Goal: Task Accomplishment & Management: Manage account settings

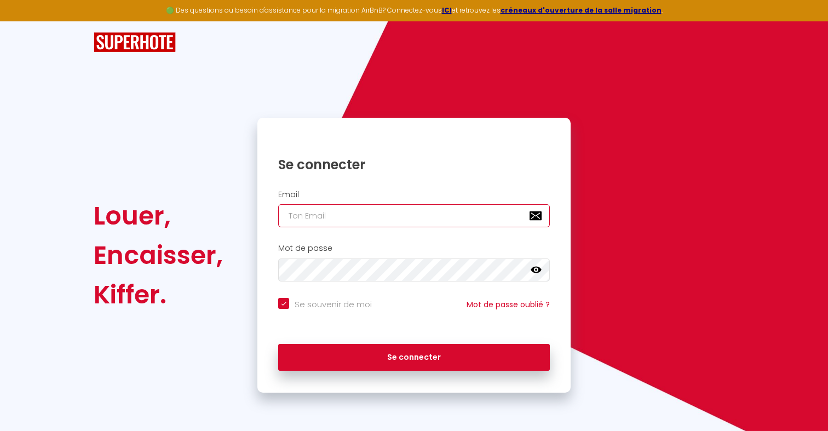
click at [340, 221] on input "email" at bounding box center [414, 215] width 272 height 23
type input "s"
checkbox input "true"
type input "[EMAIL_ADDRESS][DOMAIN_NAME]"
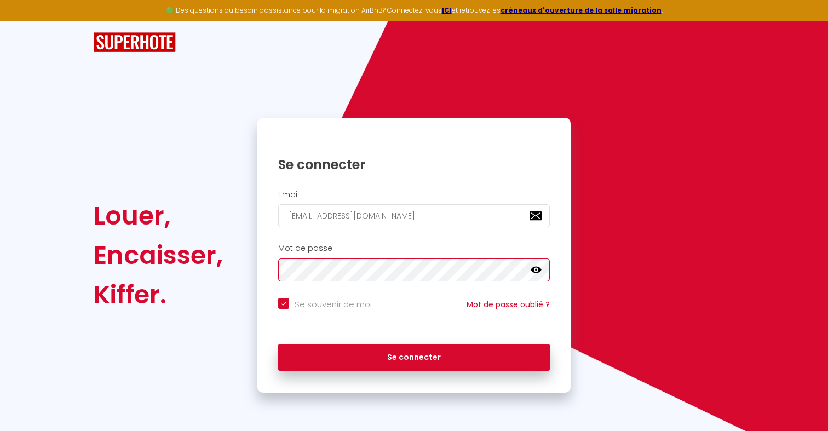
click at [278, 344] on button "Se connecter" at bounding box center [414, 357] width 272 height 27
checkbox input "true"
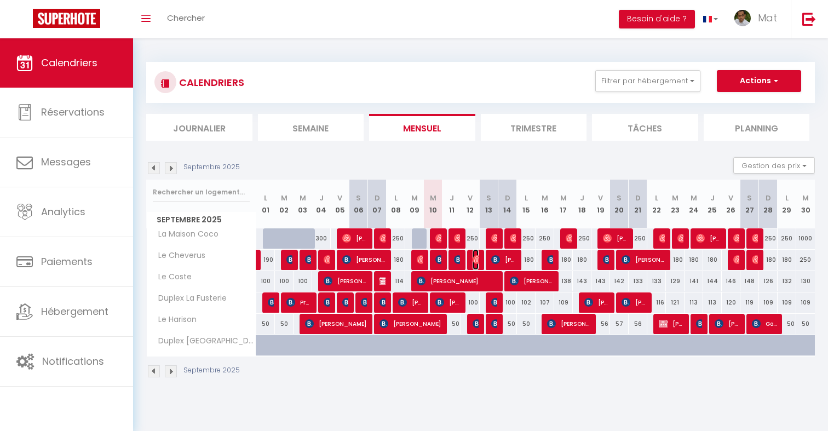
click at [474, 262] on img at bounding box center [476, 259] width 9 height 9
select select "OK"
select select "0"
select select "1"
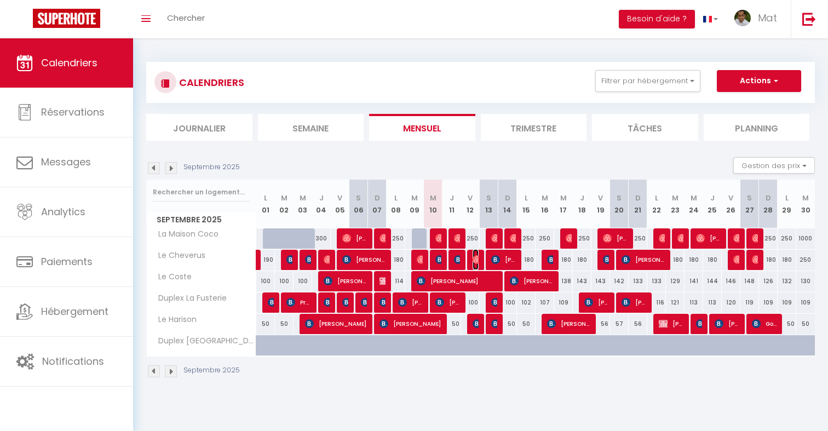
select select "1"
select select
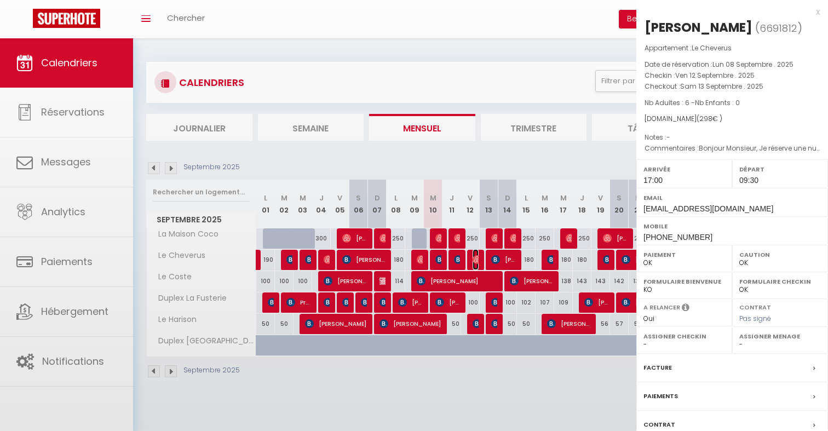
select select "32380"
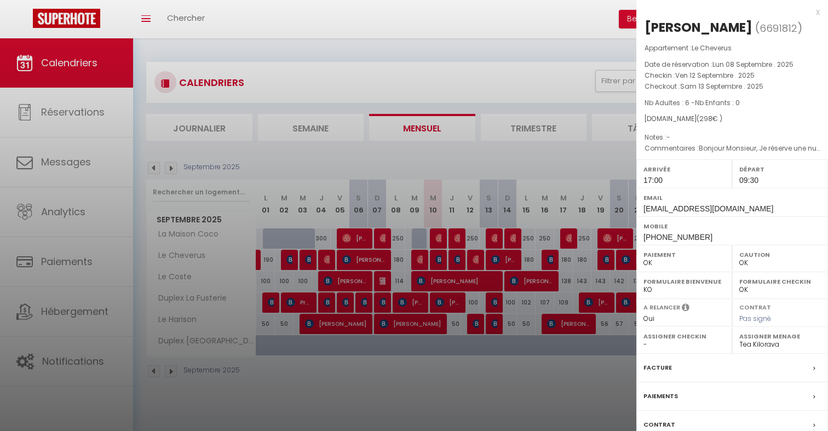
click at [472, 262] on div at bounding box center [414, 215] width 828 height 431
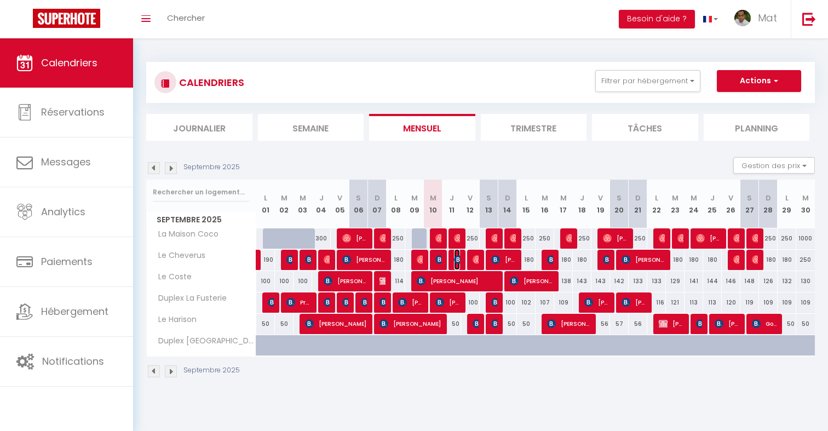
click at [457, 261] on img at bounding box center [458, 259] width 9 height 9
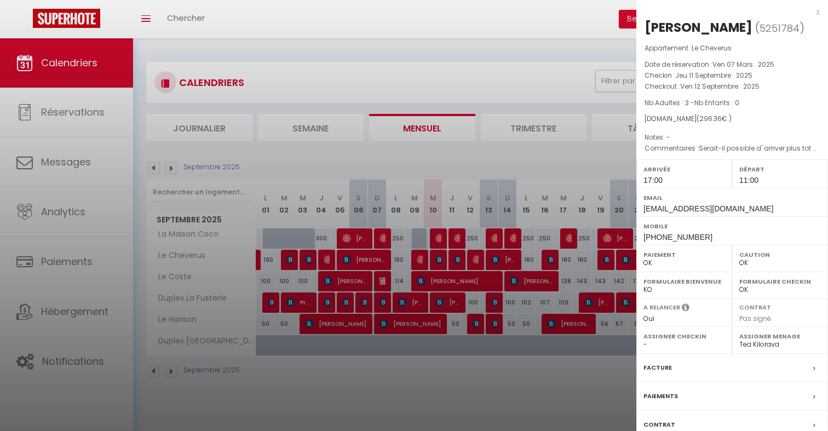
click at [457, 261] on div at bounding box center [414, 215] width 828 height 431
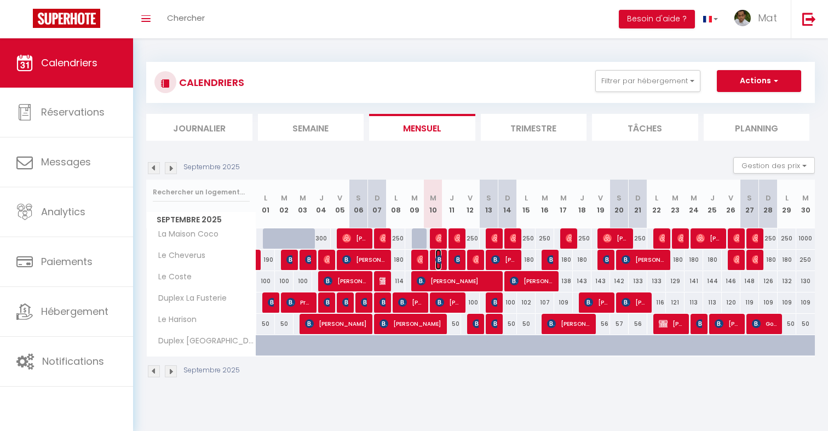
click at [438, 260] on img at bounding box center [439, 259] width 9 height 9
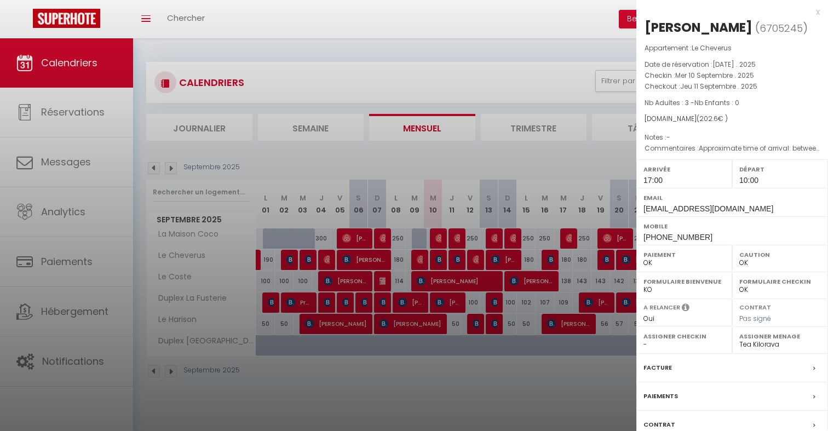
click at [438, 260] on div at bounding box center [414, 215] width 828 height 431
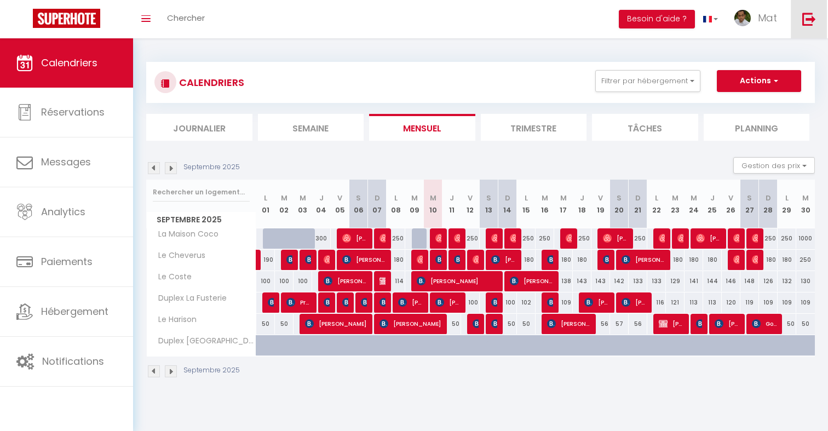
click at [802, 25] on img at bounding box center [809, 19] width 14 height 14
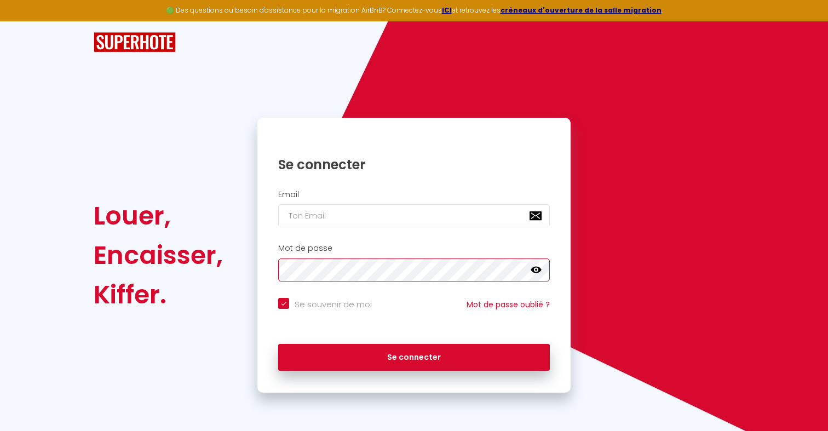
checkbox input "true"
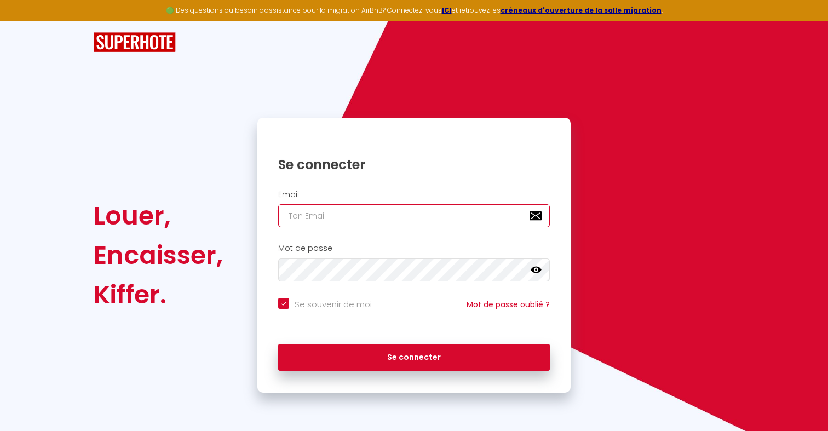
click at [363, 222] on input "email" at bounding box center [414, 215] width 272 height 23
type input "s"
checkbox input "true"
type input "so"
checkbox input "true"
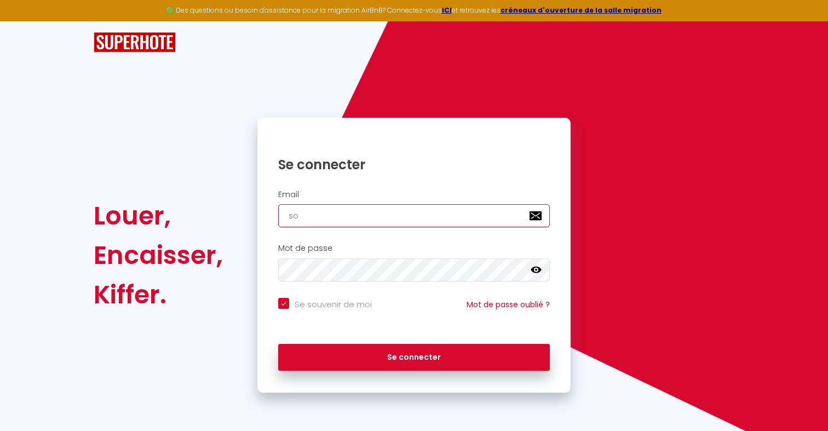
type input "son"
checkbox input "true"
type input "soni"
checkbox input "true"
type input "sonia"
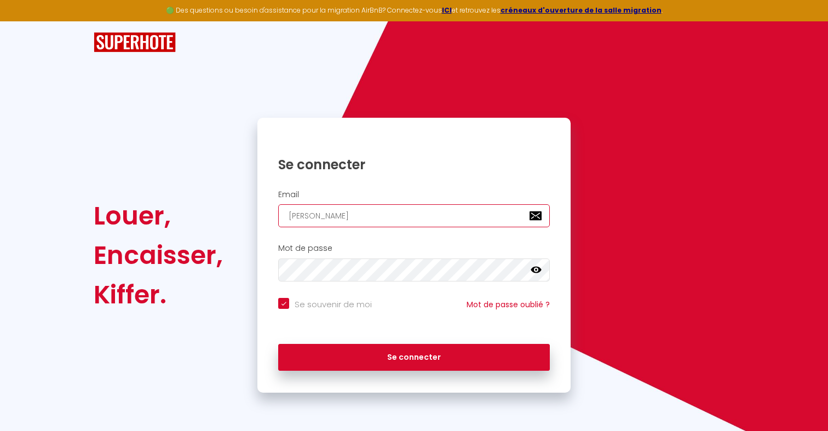
checkbox input "true"
type input "soniam"
checkbox input "true"
type input "soniamo"
checkbox input "true"
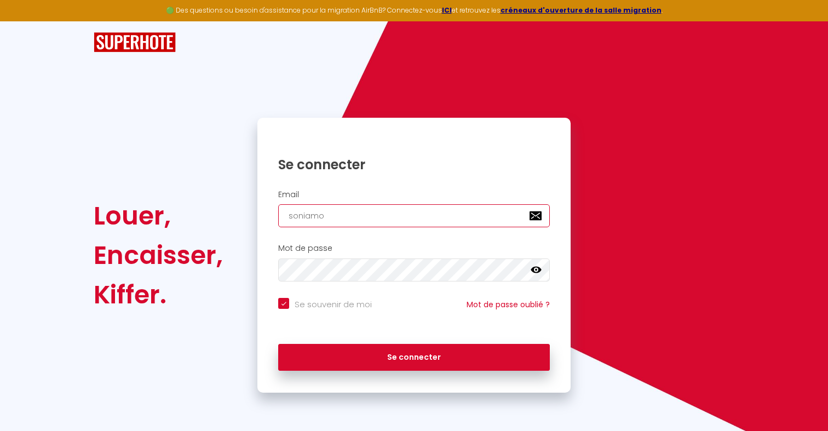
type input "soniamol"
checkbox input "true"
type input "soniamoli"
checkbox input "true"
type input "soniamolik"
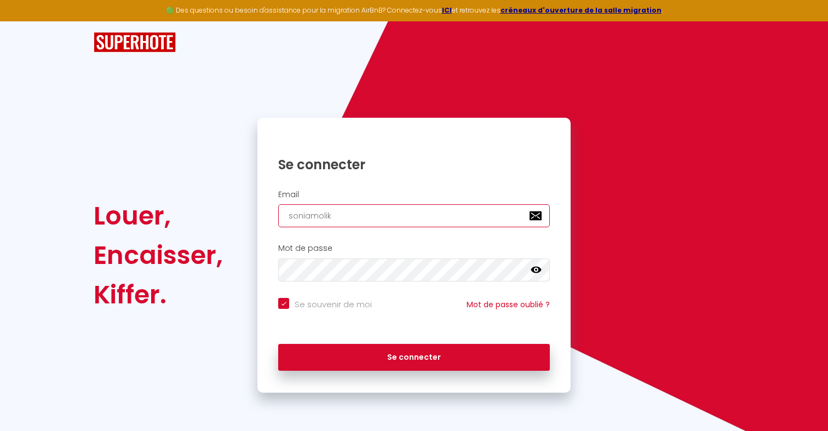
checkbox input "true"
type input "soniamolik@"
checkbox input "true"
type input "soniamolik@y"
checkbox input "true"
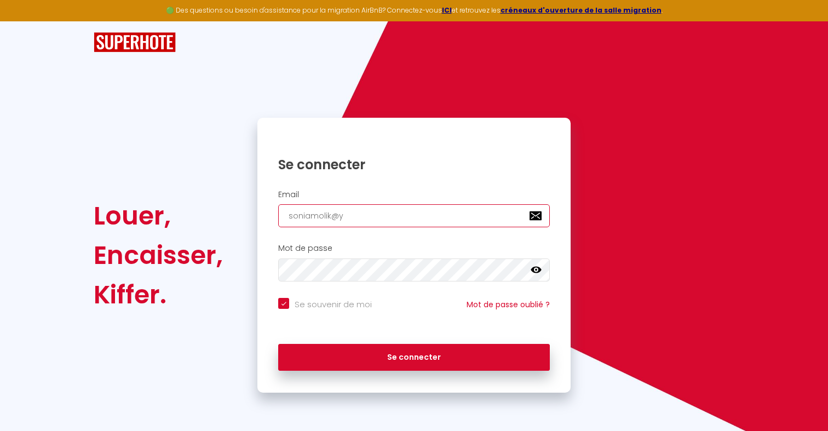
type input "soniamolik@ya"
checkbox input "true"
type input "soniamolik@yah"
checkbox input "true"
type input "soniamolik@yaho"
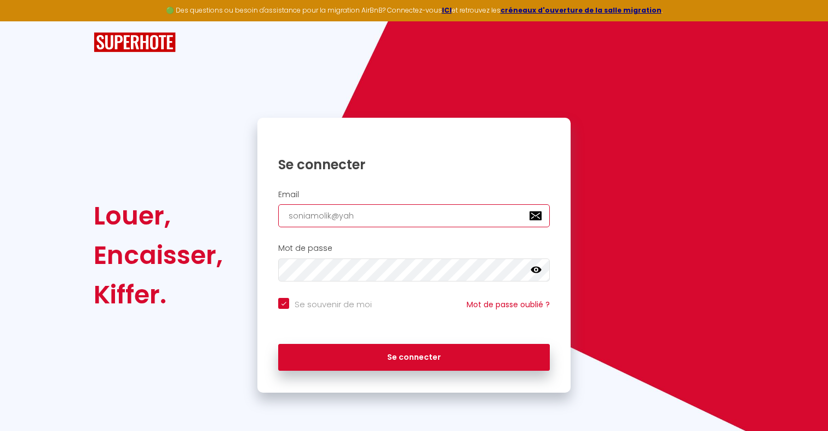
checkbox input "true"
type input "soniamolik@yahoo"
checkbox input "true"
type input "soniamolik@yahoo."
checkbox input "true"
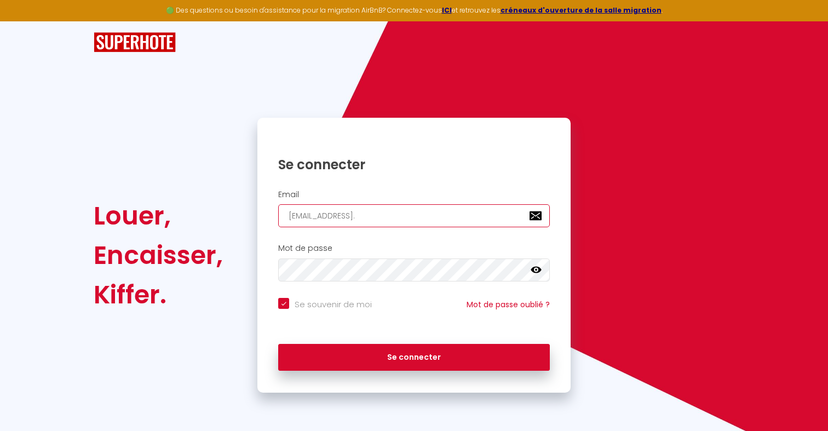
type input "soniamolik@yahoo.c"
checkbox input "true"
type input "soniamolik@yahoo.co"
checkbox input "true"
type input "soniamolik@yahoo.com"
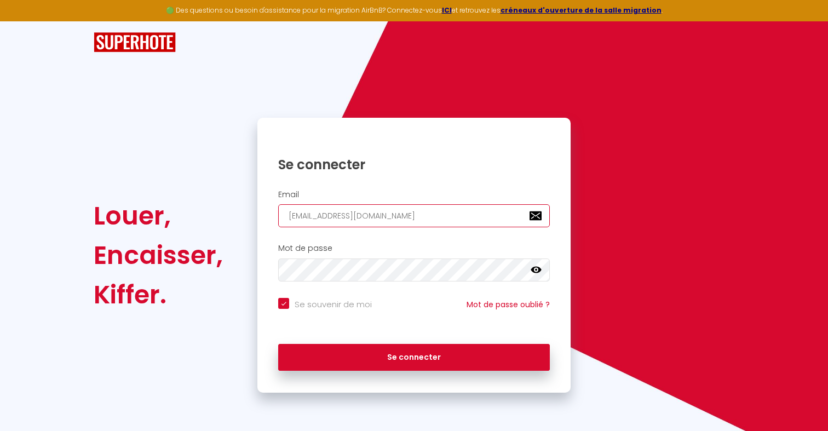
checkbox input "true"
type input "soniamolik@yahoo.com"
click at [278, 344] on button "Se connecter" at bounding box center [414, 357] width 272 height 27
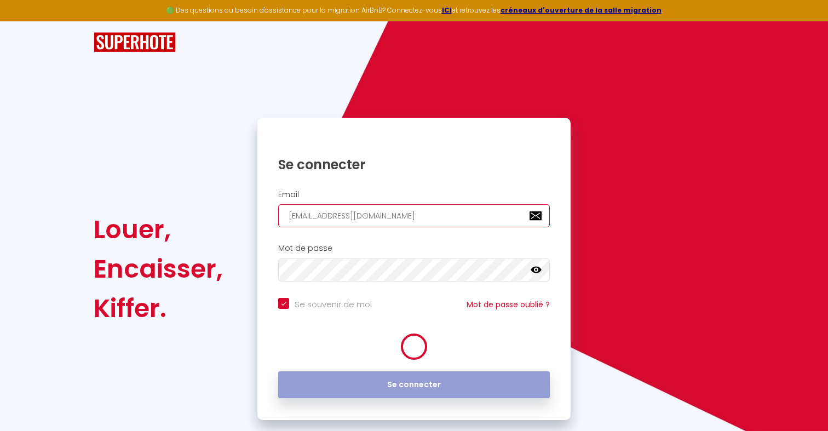
checkbox input "true"
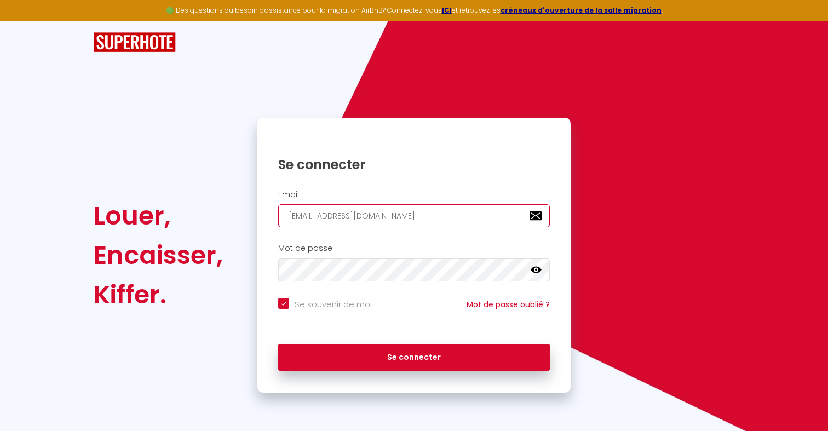
click at [313, 216] on input "soniamolik@yahoo.com" at bounding box center [414, 215] width 272 height 23
type input "soniasmolik@yahoo.com"
checkbox input "true"
type input "soniasmolik@yahoo.com"
click at [278, 344] on button "Se connecter" at bounding box center [414, 357] width 272 height 27
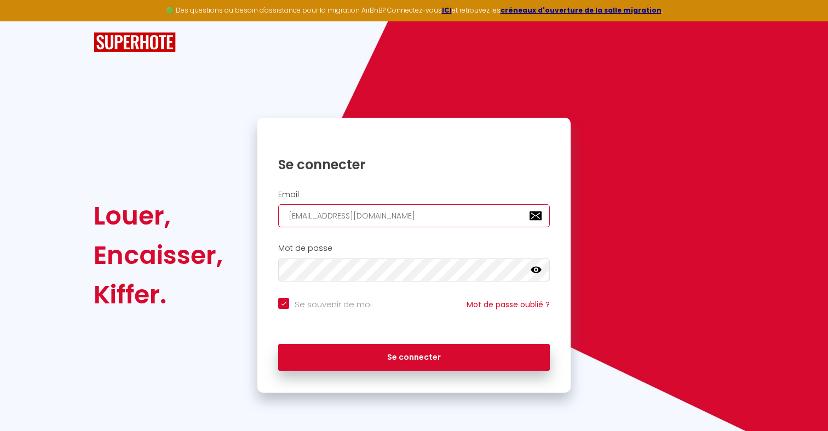
checkbox input "true"
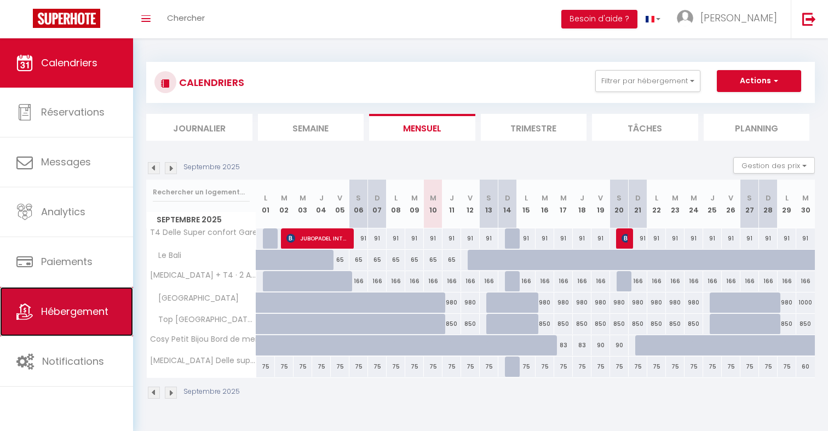
click at [110, 313] on link "Hébergement" at bounding box center [66, 311] width 133 height 49
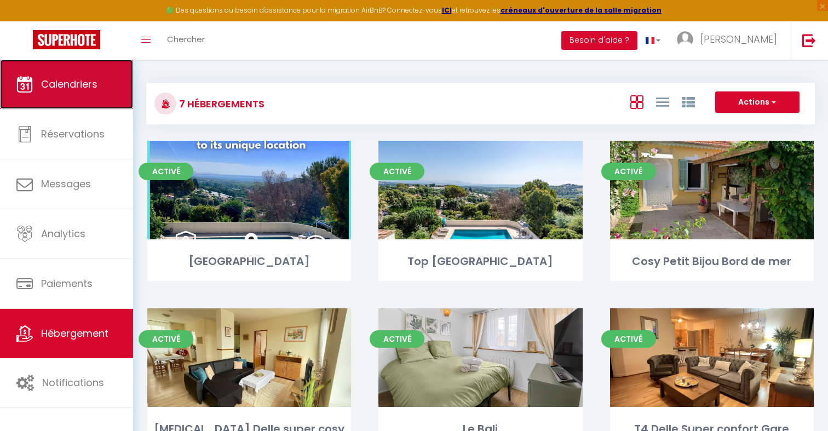
click at [57, 95] on link "Calendriers" at bounding box center [66, 84] width 133 height 49
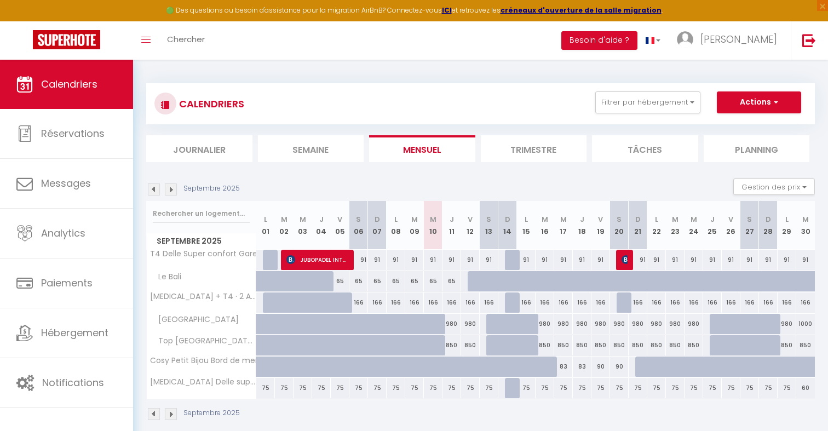
click at [154, 191] on img at bounding box center [154, 189] width 12 height 12
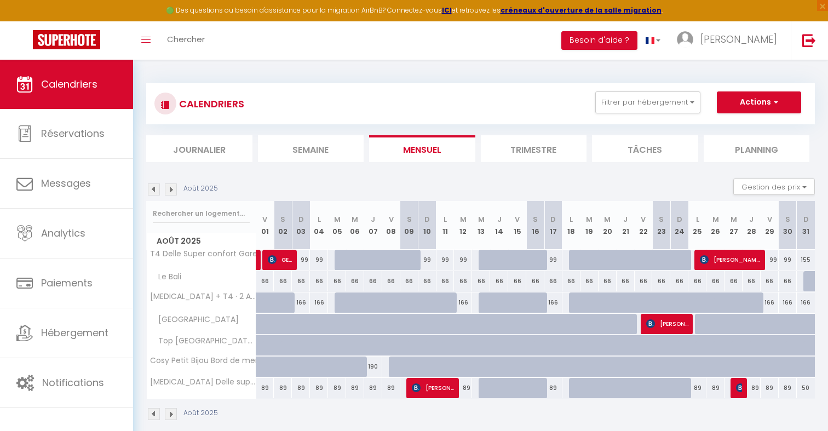
click at [154, 191] on img at bounding box center [154, 189] width 12 height 12
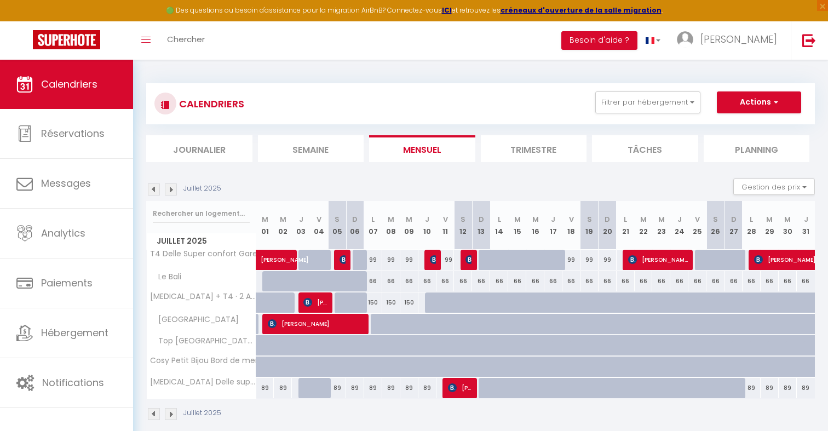
click at [154, 191] on img at bounding box center [154, 189] width 12 height 12
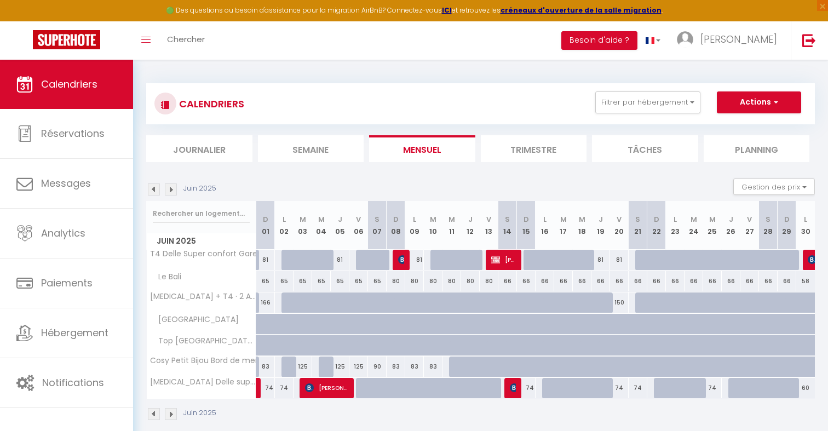
click at [154, 191] on img at bounding box center [154, 189] width 12 height 12
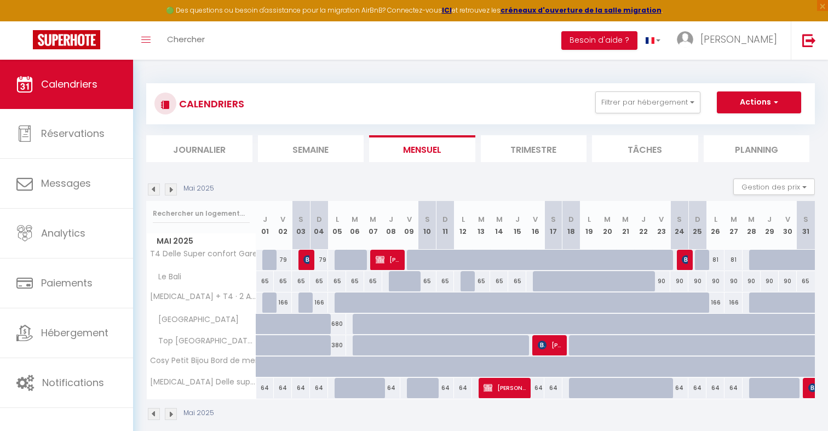
click at [154, 191] on img at bounding box center [154, 189] width 12 height 12
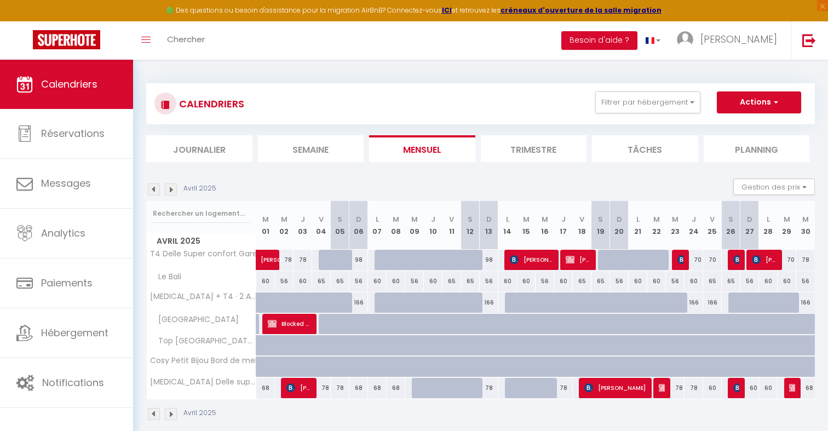
click at [154, 191] on img at bounding box center [154, 189] width 12 height 12
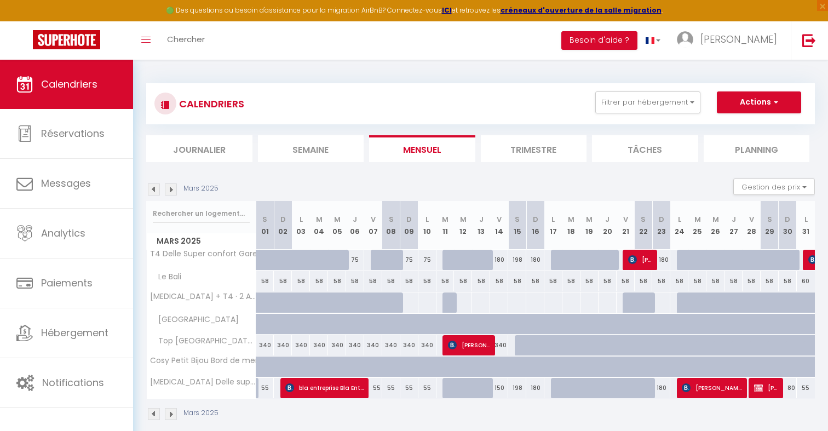
click at [154, 191] on img at bounding box center [154, 189] width 12 height 12
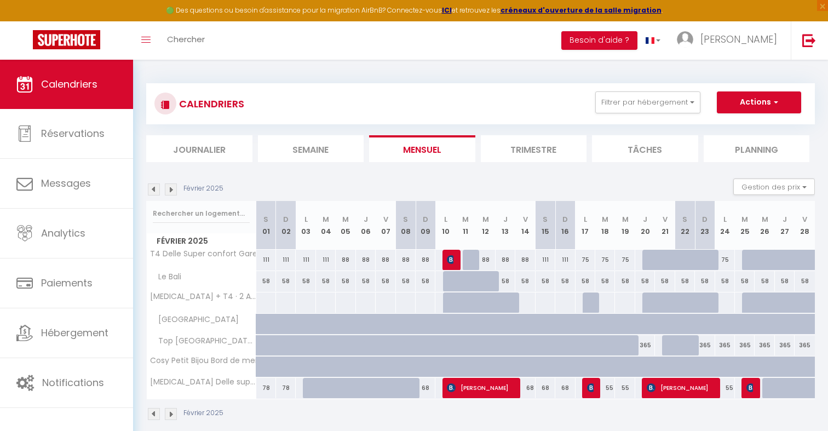
click at [154, 191] on img at bounding box center [154, 189] width 12 height 12
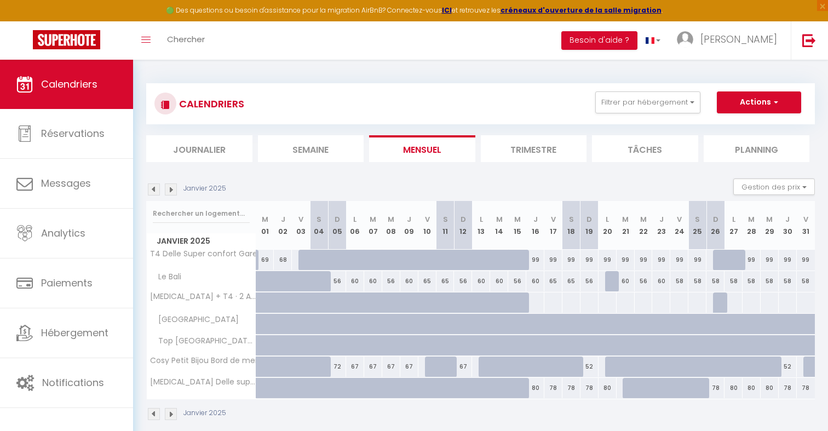
click at [165, 189] on img at bounding box center [171, 189] width 12 height 12
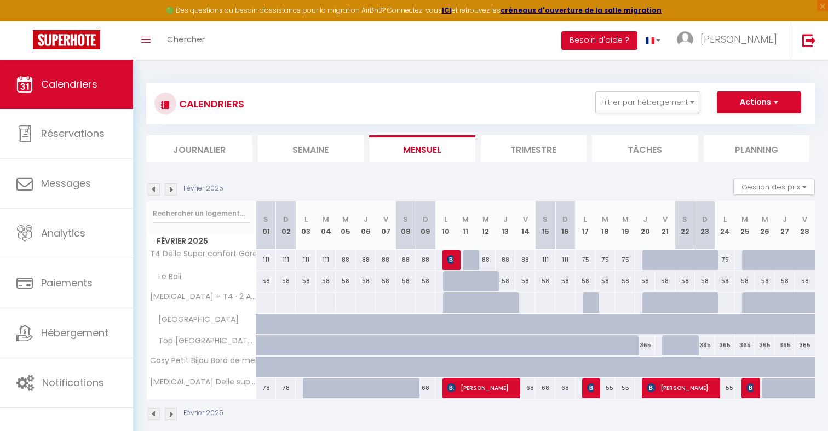
click at [169, 190] on img at bounding box center [171, 189] width 12 height 12
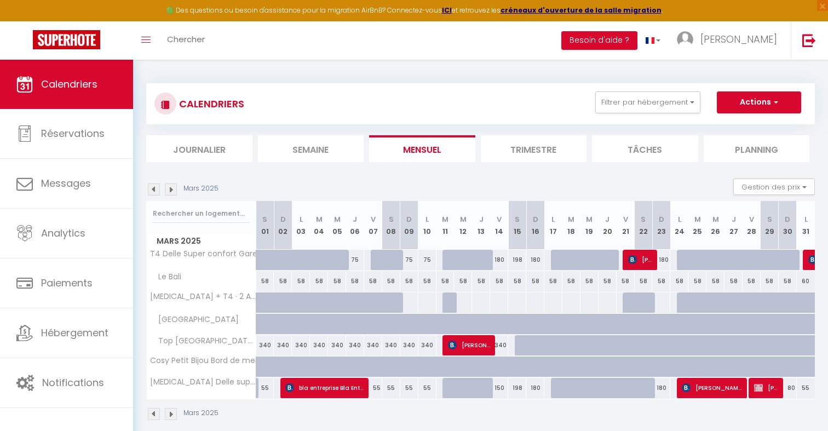
click at [169, 190] on img at bounding box center [171, 189] width 12 height 12
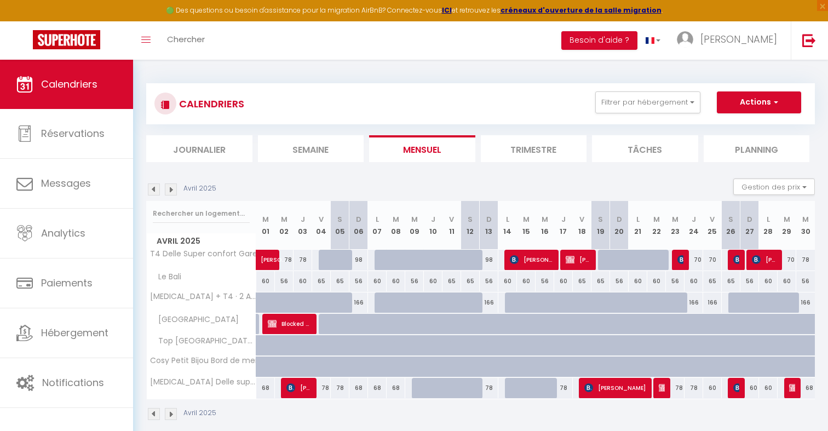
click at [169, 190] on img at bounding box center [171, 189] width 12 height 12
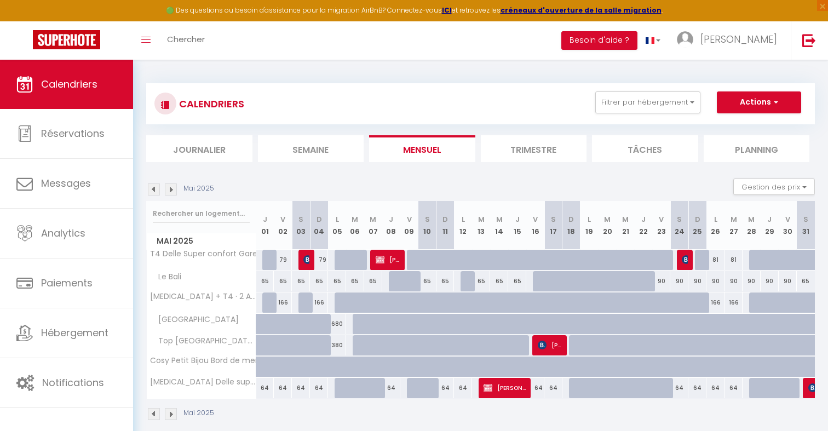
click at [169, 190] on img at bounding box center [171, 189] width 12 height 12
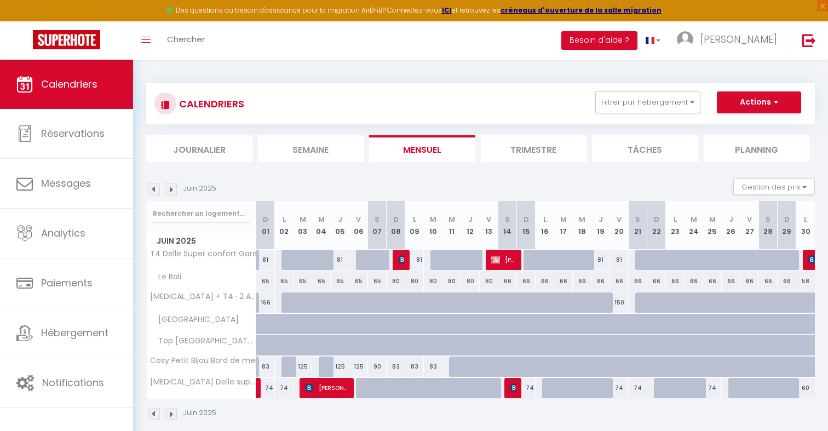
click at [169, 190] on img at bounding box center [171, 189] width 12 height 12
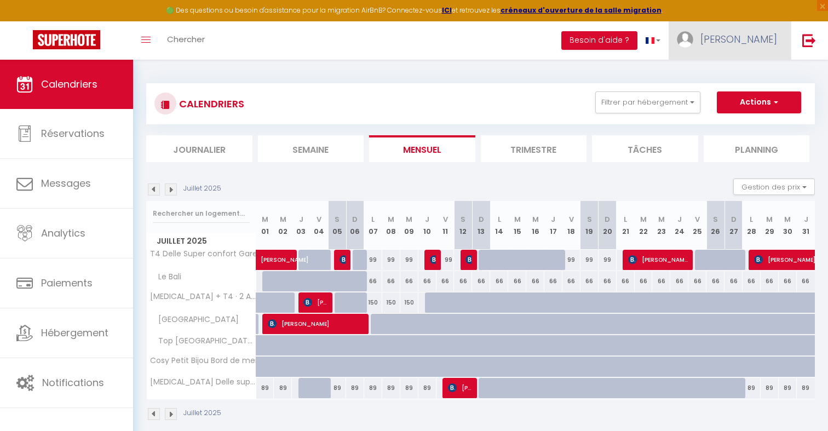
click at [750, 50] on link "Sonia" at bounding box center [729, 40] width 122 height 38
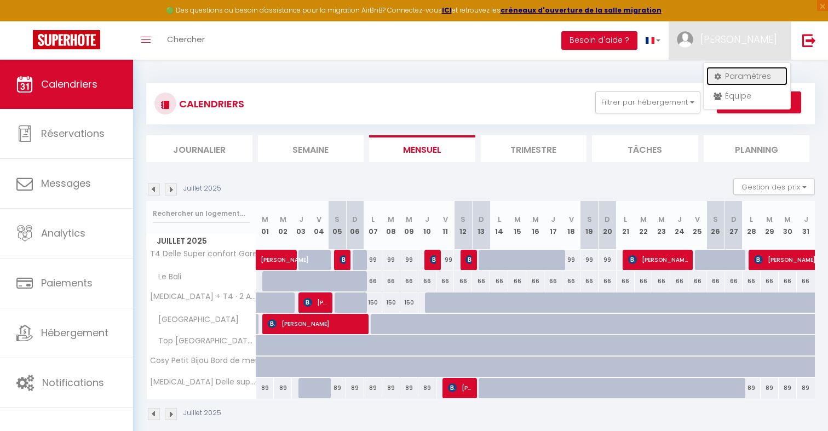
click at [748, 72] on link "Paramètres" at bounding box center [746, 76] width 81 height 19
select select "28"
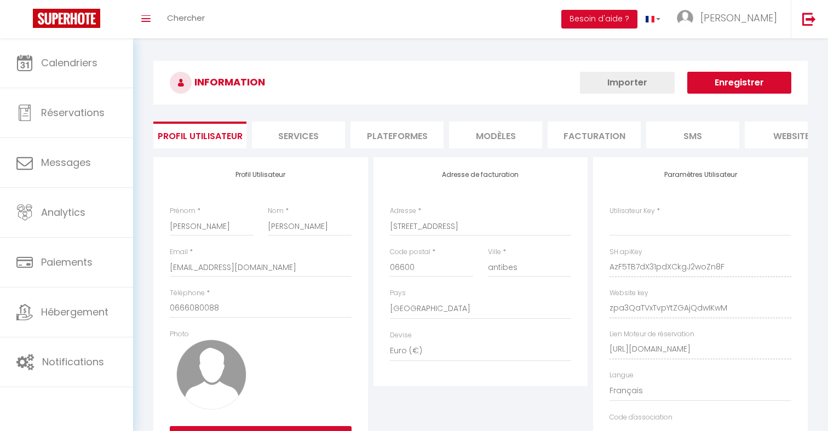
type input "AzF5TB7dX31pdXCkgJ2woZn8F"
type input "zpa3QaTVxTvpYtZGAjQdwIKwM"
type input "https://app.superhote.com/#/get-available-rentals/zpa3QaTVxTvpYtZGAjQdwIKwM"
select select "fr"
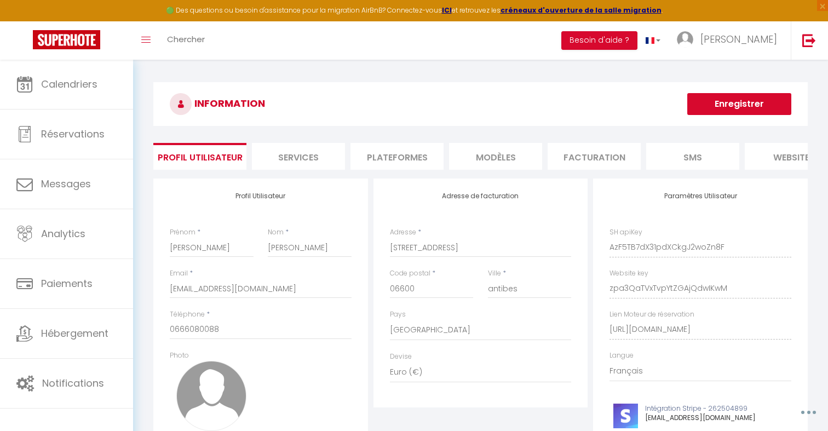
click at [381, 154] on li "Plateformes" at bounding box center [396, 156] width 93 height 27
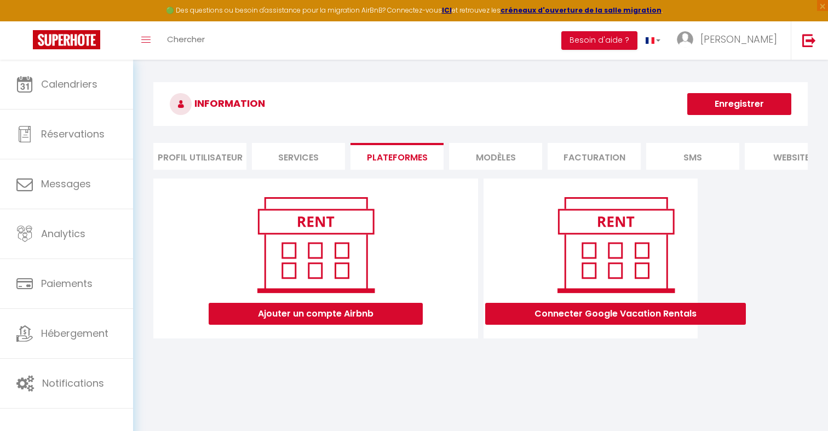
click at [204, 157] on li "Profil Utilisateur" at bounding box center [199, 156] width 93 height 27
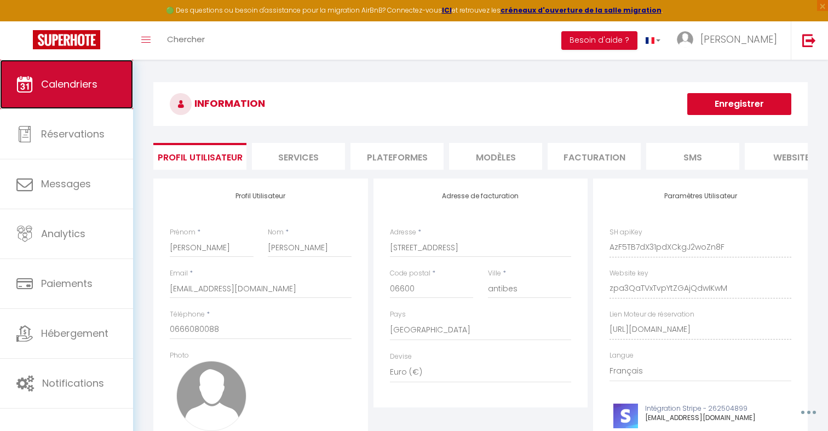
click at [87, 102] on link "Calendriers" at bounding box center [66, 84] width 133 height 49
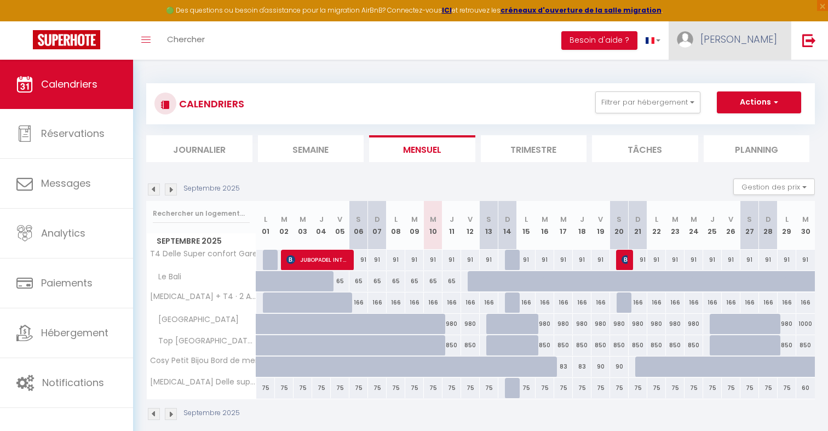
click at [743, 44] on link "Sonia" at bounding box center [729, 40] width 122 height 38
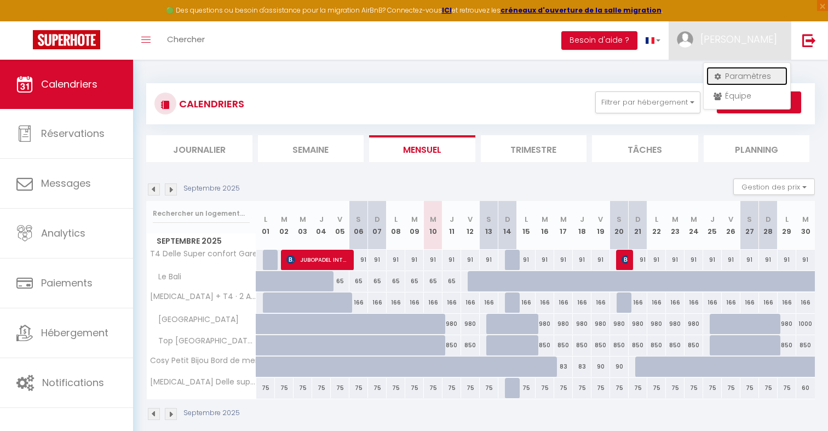
click at [735, 77] on link "Paramètres" at bounding box center [746, 76] width 81 height 19
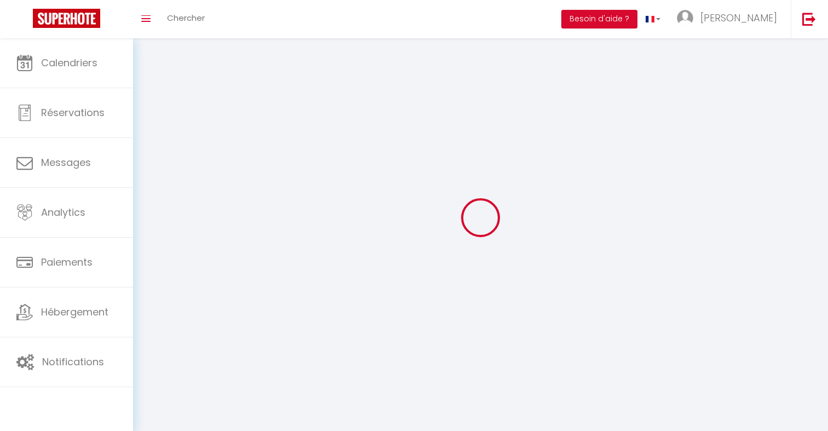
type input "Sonia"
type input "Smolik"
type input "0666080088"
type input "16 avenue de la valmasque"
type input "06600"
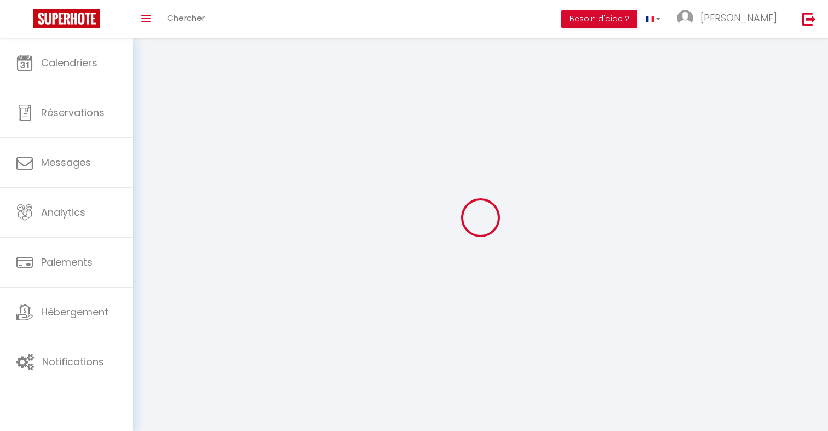
type input "antibes"
type input "AzF5TB7dX31pdXCkgJ2woZn8F"
type input "zpa3QaTVxTvpYtZGAjQdwIKwM"
type input "https://app.superhote.com/#/get-available-rentals/zpa3QaTVxTvpYtZGAjQdwIKwM"
type input "AzF5TB7dX31pdXCkgJ2woZn8F"
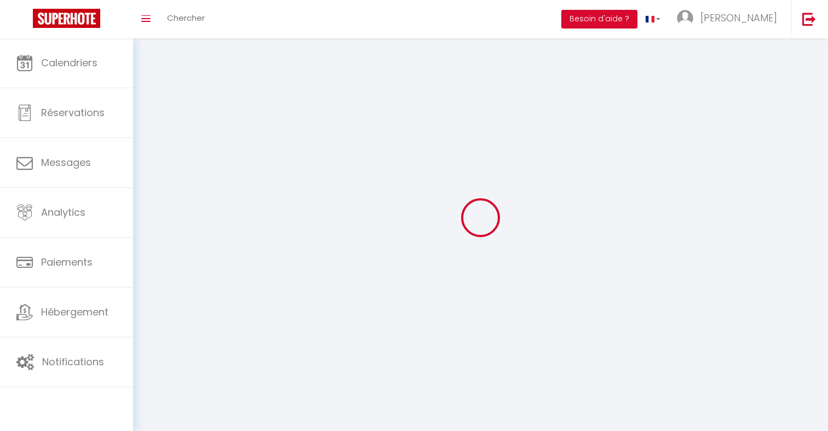
type input "zpa3QaTVxTvpYtZGAjQdwIKwM"
type input "https://app.superhote.com/#/get-available-rentals/zpa3QaTVxTvpYtZGAjQdwIKwM"
select select "28"
select select "fr"
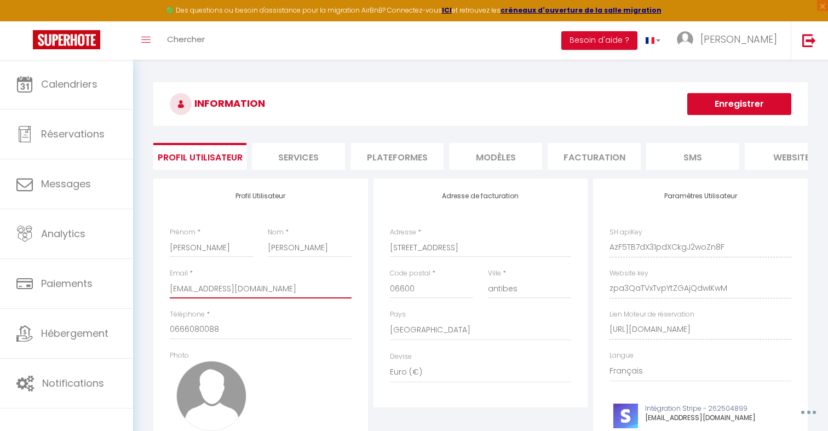
drag, startPoint x: 272, startPoint y: 289, endPoint x: 163, endPoint y: 289, distance: 108.4
click at [163, 289] on div "Profil Utilisateur Prénom * Sonia Nom * Smolik Email * soniasmolik@yahoo.com Té…" at bounding box center [260, 330] width 215 height 304
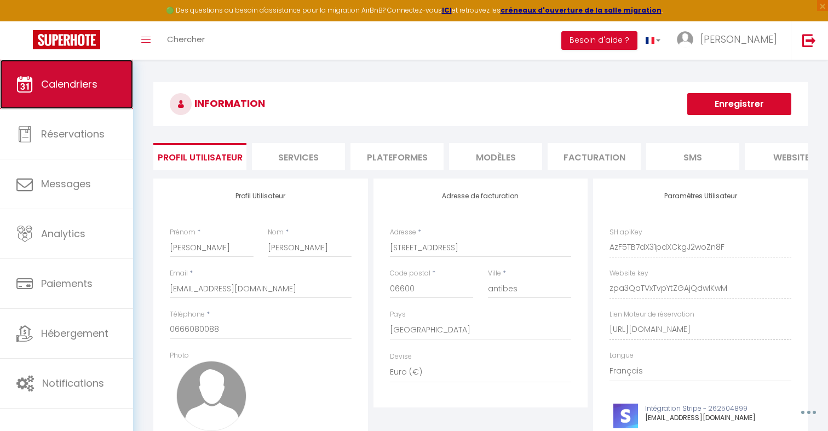
click at [112, 89] on link "Calendriers" at bounding box center [66, 84] width 133 height 49
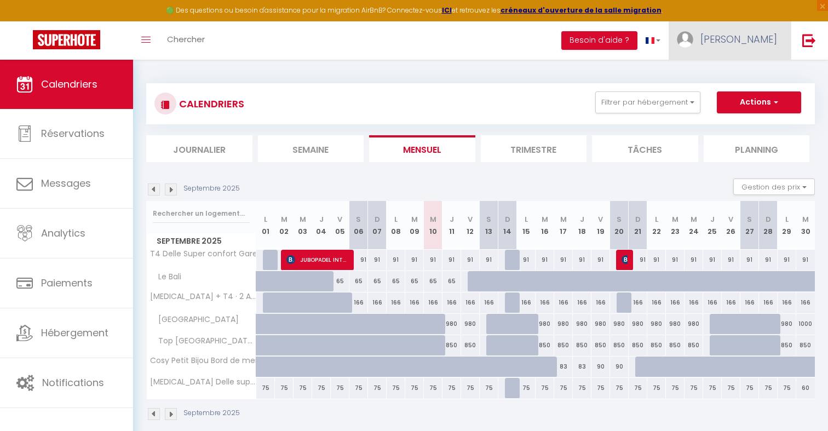
click at [767, 51] on link "Sonia" at bounding box center [729, 40] width 122 height 38
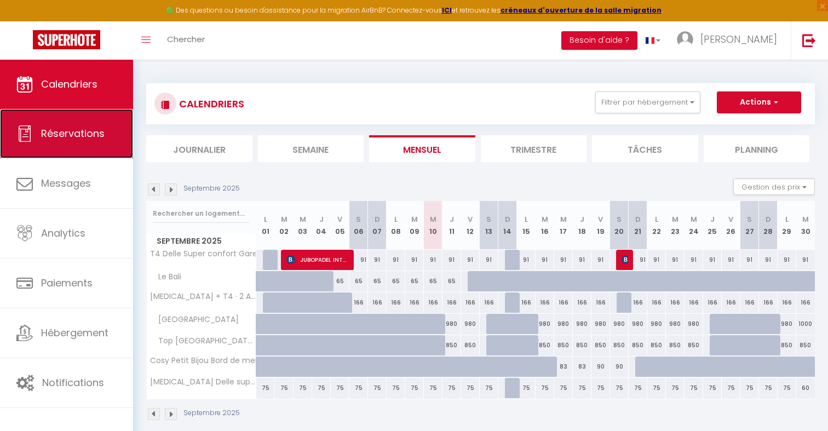
click at [129, 134] on link "Réservations" at bounding box center [66, 133] width 133 height 49
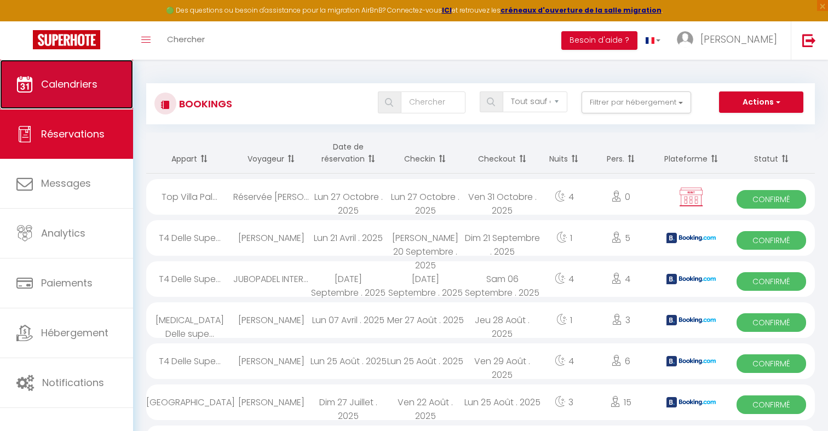
click at [32, 93] on link "Calendriers" at bounding box center [66, 84] width 133 height 49
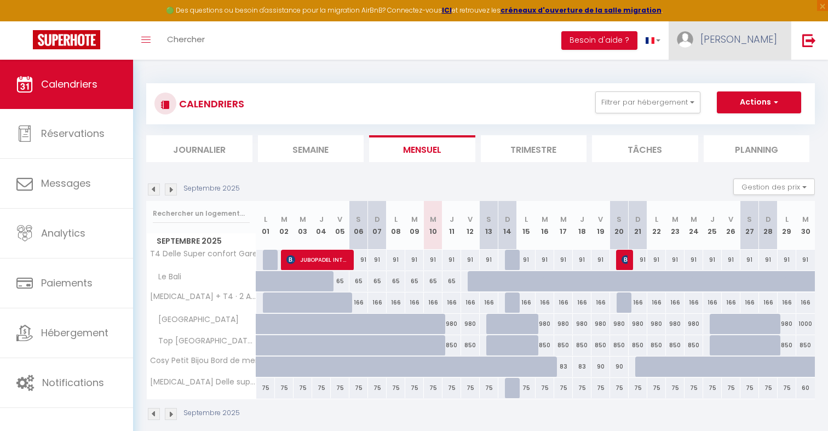
click at [747, 55] on link "Sonia" at bounding box center [729, 40] width 122 height 38
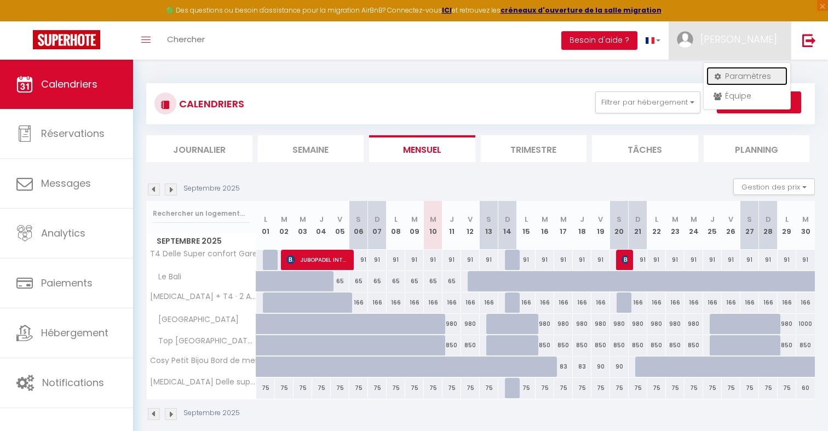
click at [746, 72] on link "Paramètres" at bounding box center [746, 76] width 81 height 19
select select "fr"
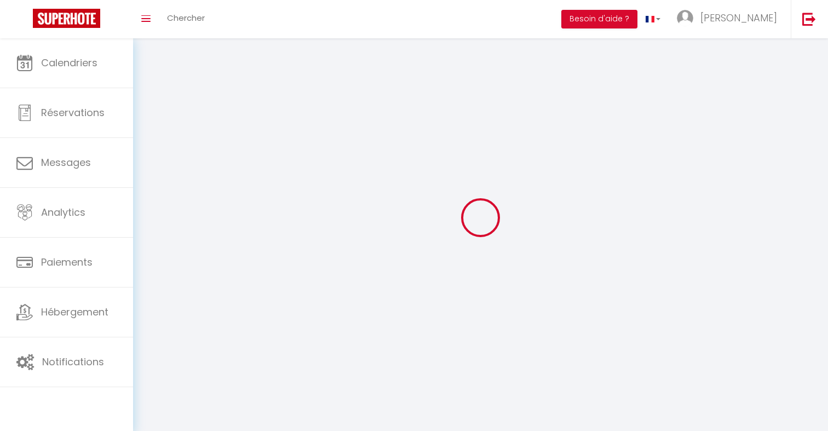
type input "Sonia"
type input "Smolik"
type input "0666080088"
type input "16 avenue de la valmasque"
type input "06600"
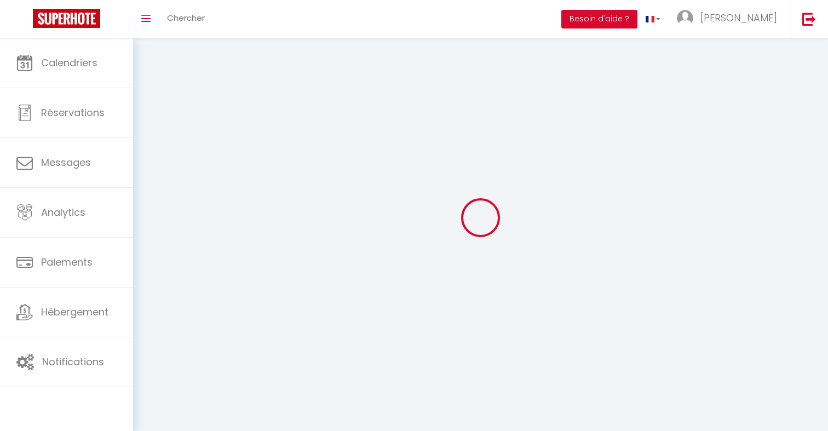
type input "antibes"
type input "AzF5TB7dX31pdXCkgJ2woZn8F"
type input "zpa3QaTVxTvpYtZGAjQdwIKwM"
type input "https://app.superhote.com/#/get-available-rentals/zpa3QaTVxTvpYtZGAjQdwIKwM"
type input "AzF5TB7dX31pdXCkgJ2woZn8F"
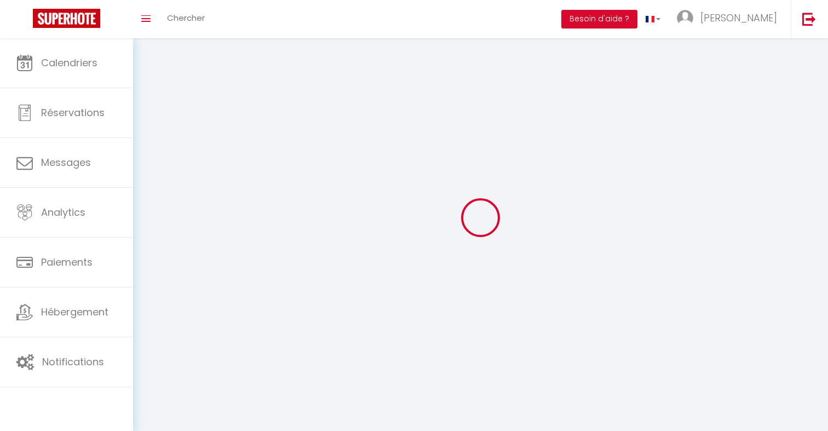
type input "zpa3QaTVxTvpYtZGAjQdwIKwM"
type input "https://app.superhote.com/#/get-available-rentals/zpa3QaTVxTvpYtZGAjQdwIKwM"
select select "28"
select select "fr"
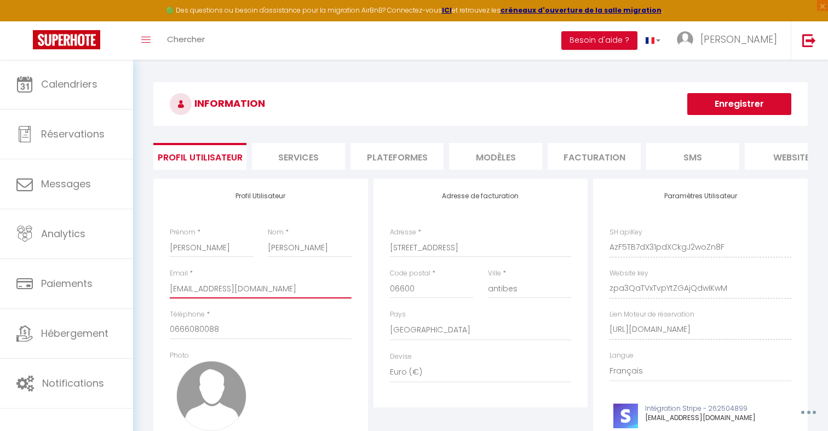
click at [258, 288] on input "soniasmolik@yahoo.com" at bounding box center [261, 289] width 182 height 20
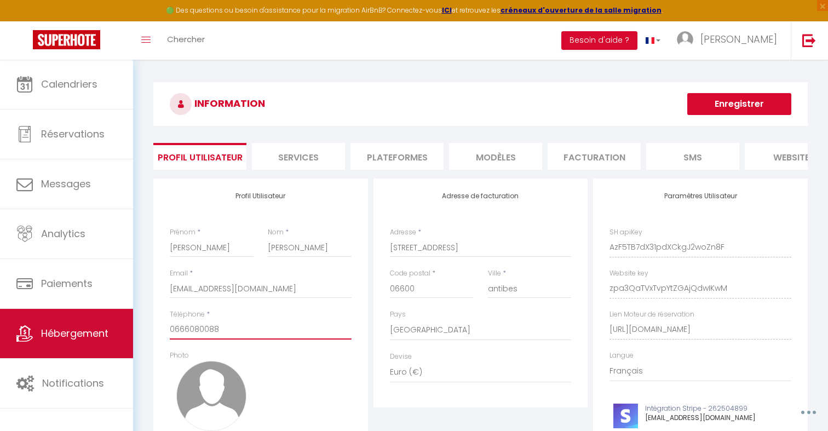
drag, startPoint x: 291, startPoint y: 330, endPoint x: 102, endPoint y: 326, distance: 188.9
click at [105, 326] on div "🟢 Des questions ou besoin d'assistance pour la migration AirBnB? Connectez-vous…" at bounding box center [414, 326] width 828 height 533
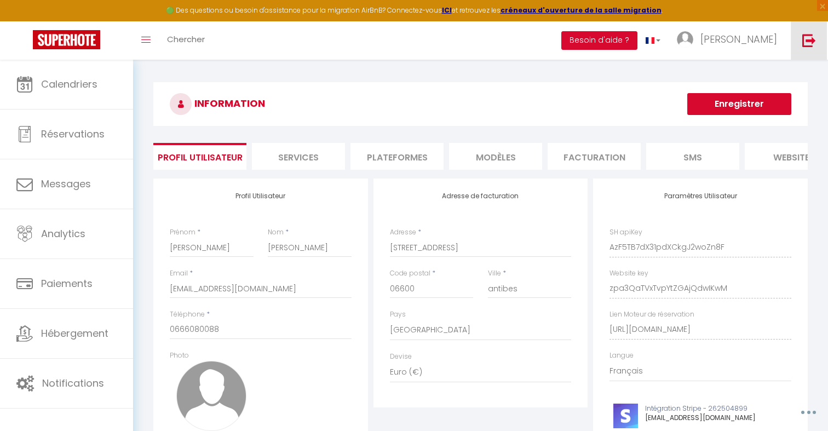
click at [812, 41] on img at bounding box center [809, 40] width 14 height 14
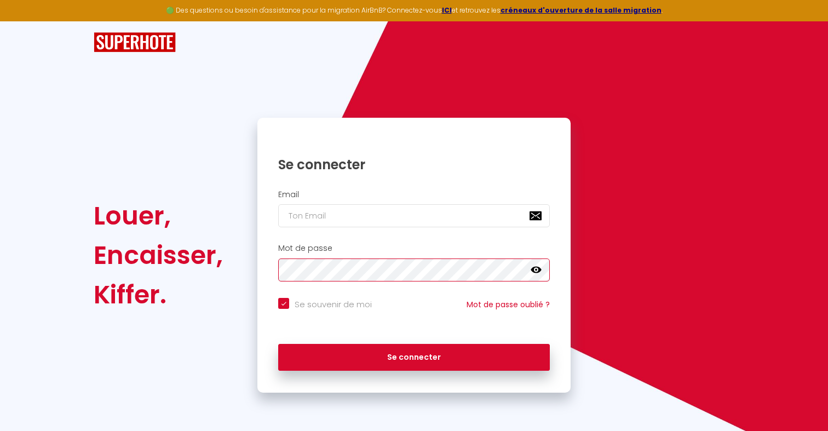
checkbox input "true"
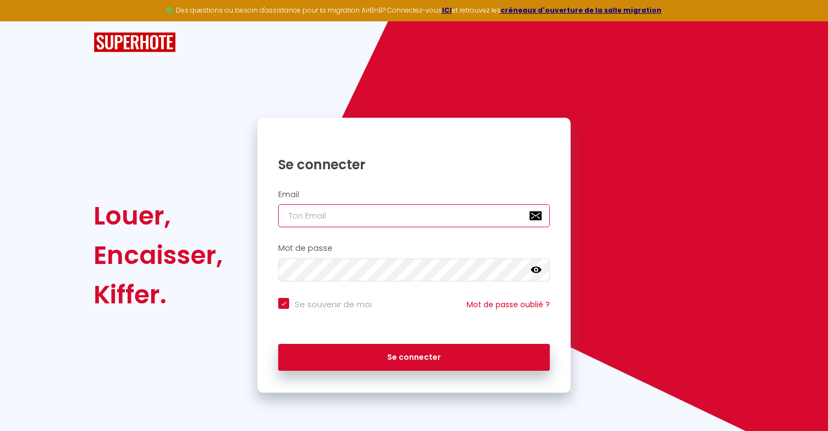
click at [351, 217] on input "email" at bounding box center [414, 215] width 272 height 23
type input "p"
checkbox input "true"
type input "pi"
checkbox input "true"
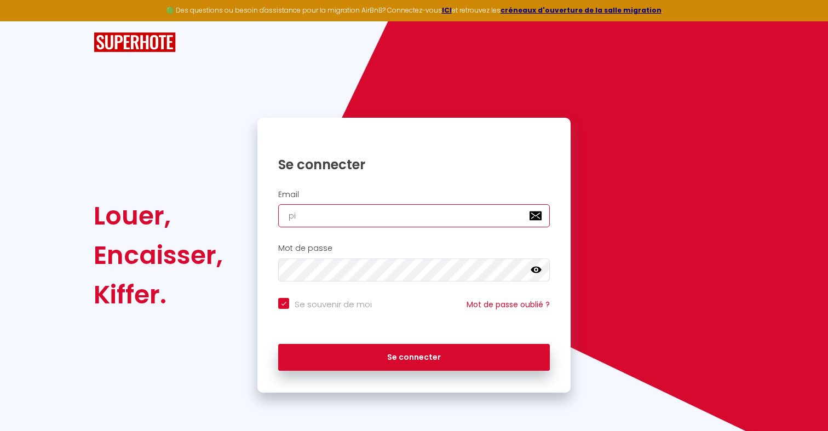
type input "pie"
checkbox input "true"
type input "pier"
checkbox input "true"
type input "pierr"
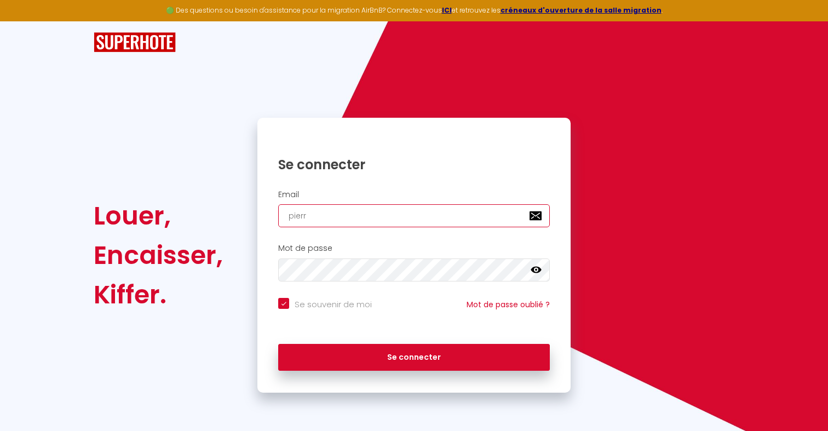
checkbox input "true"
type input "pierre"
checkbox input "true"
type input "pierre-"
checkbox input "true"
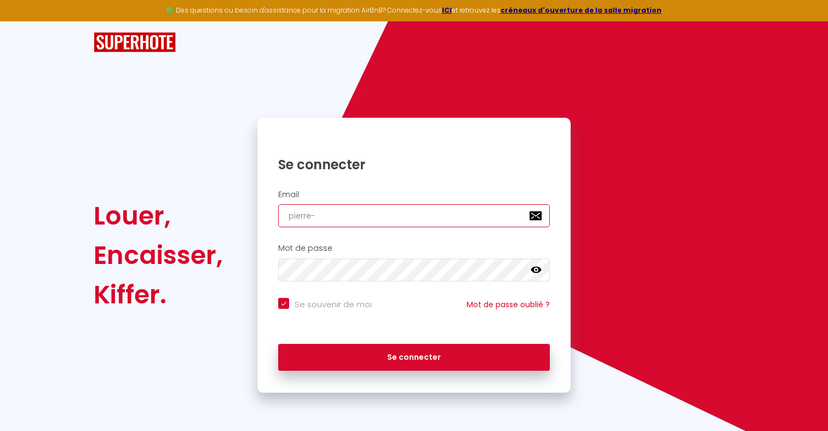
type input "pierre-m"
checkbox input "true"
type input "pierre-ma"
checkbox input "true"
type input "pierre-mag"
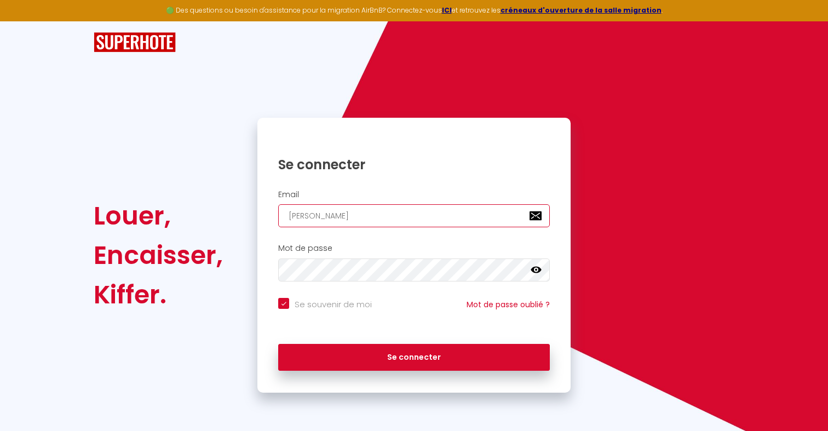
checkbox input "true"
type input "pierre-magn"
checkbox input "true"
type input "pierre-magni"
checkbox input "true"
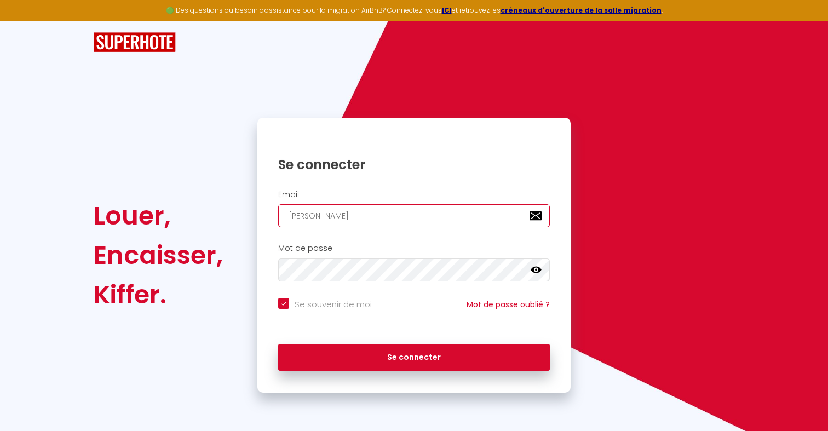
type input "pierre-magnin"
checkbox input "true"
type input "pierre-magnin@"
checkbox input "true"
type input "pierre-magnin@l"
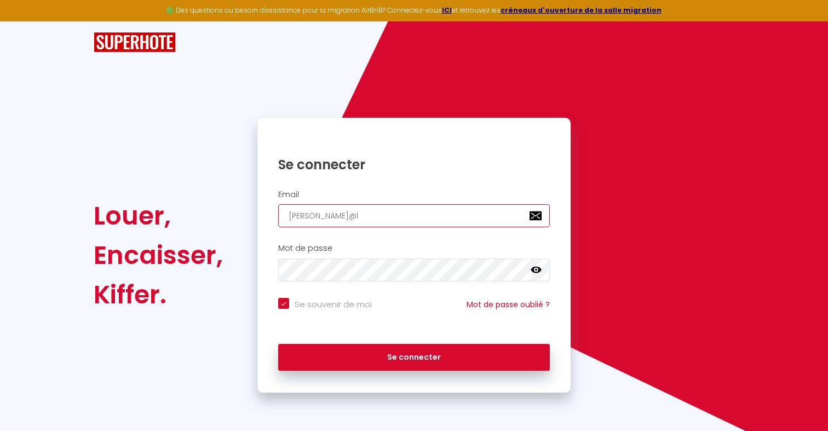
checkbox input "true"
type input "pierre-magnin@li"
checkbox input "true"
type input "pierre-magnin@liv"
checkbox input "true"
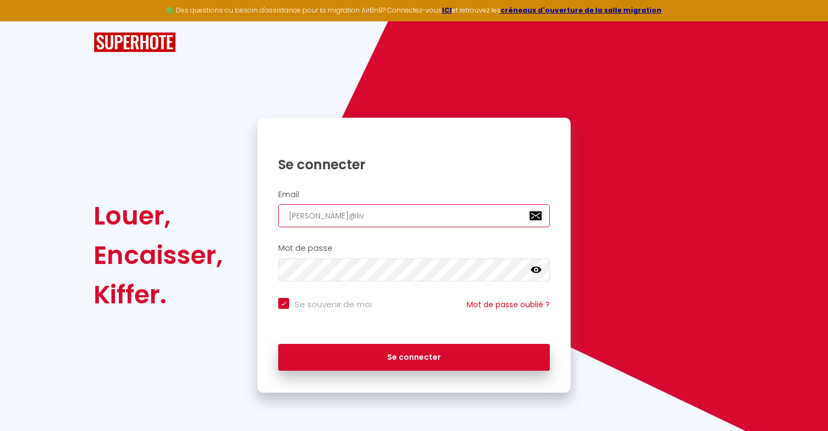
type input "pierre-magnin@live"
checkbox input "true"
type input "pierre-magnin@live."
checkbox input "true"
type input "pierre-magnin@live.f"
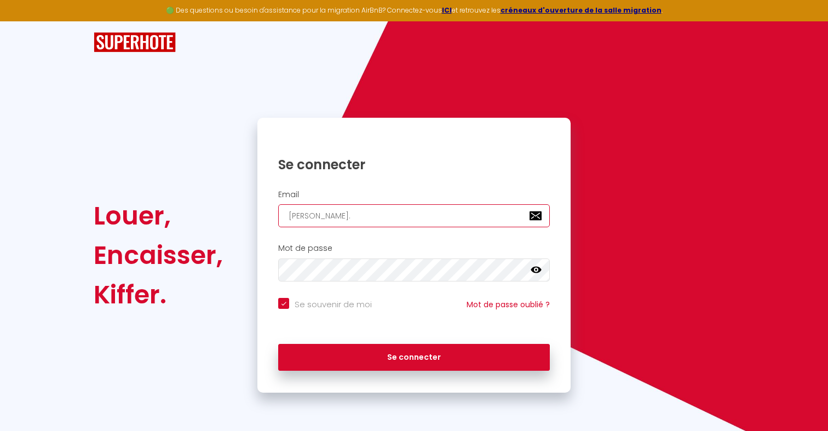
checkbox input "true"
type input "pierre-magnin@live.fr"
checkbox input "true"
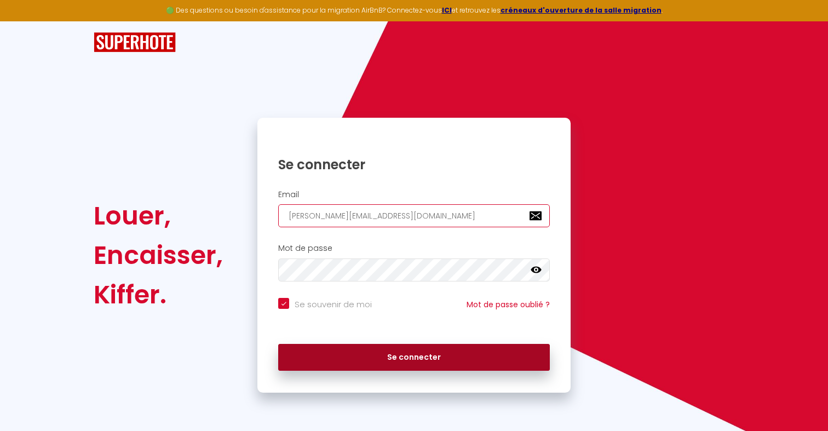
type input "pierre-magnin@live.fr"
click at [360, 351] on button "Se connecter" at bounding box center [414, 357] width 272 height 27
checkbox input "true"
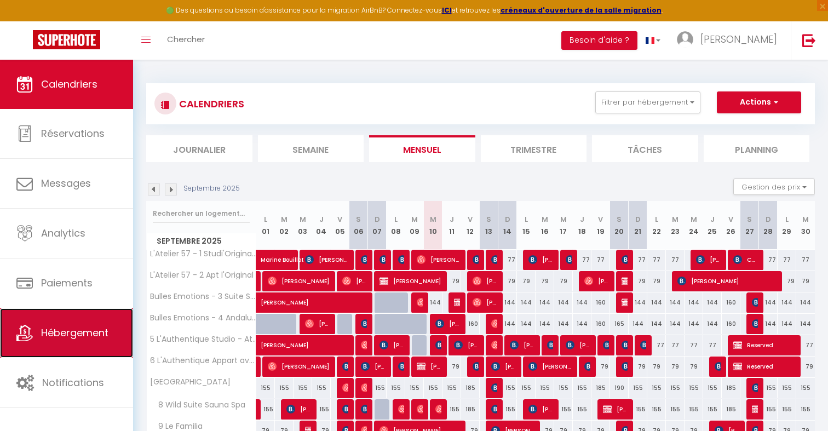
click at [109, 315] on link "Hébergement" at bounding box center [66, 332] width 133 height 49
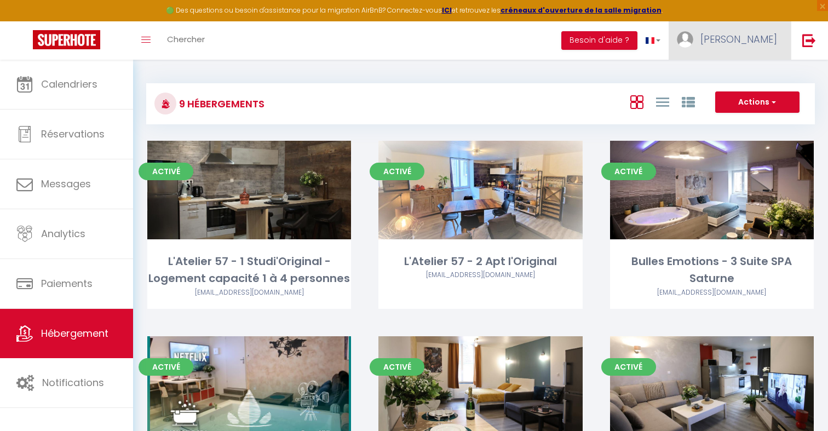
click at [775, 47] on link "Pierre" at bounding box center [729, 40] width 122 height 38
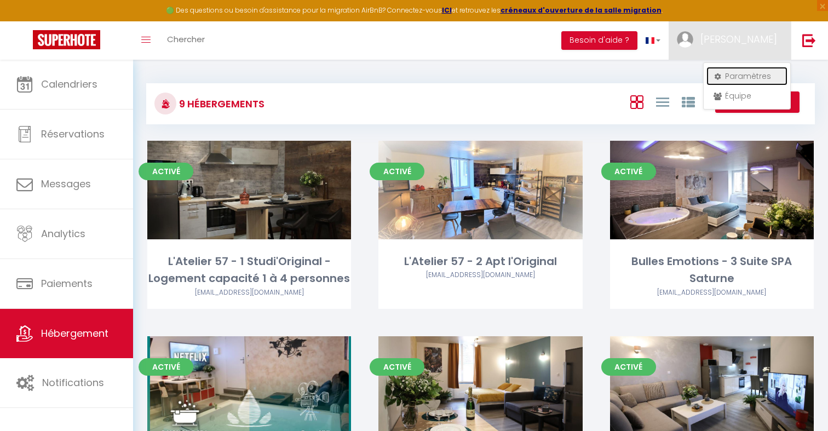
click at [762, 75] on link "Paramètres" at bounding box center [746, 76] width 81 height 19
select select "28"
select select "fr"
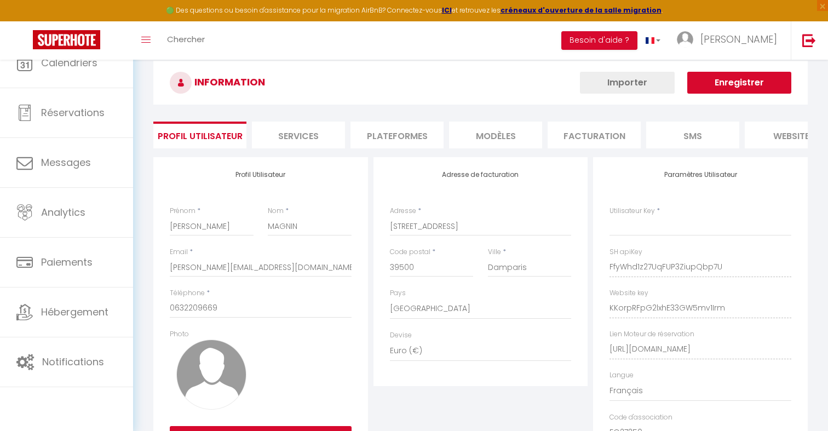
type input "FfyWhd1z27UqFUP3ZiupQbp7U"
type input "KKorpRFpG2lxhE33GW5mv1Irm"
type input "https://app.superhote.com/#/get-available-rentals/KKorpRFpG2lxhE33GW5mv1Irm"
select select "fr"
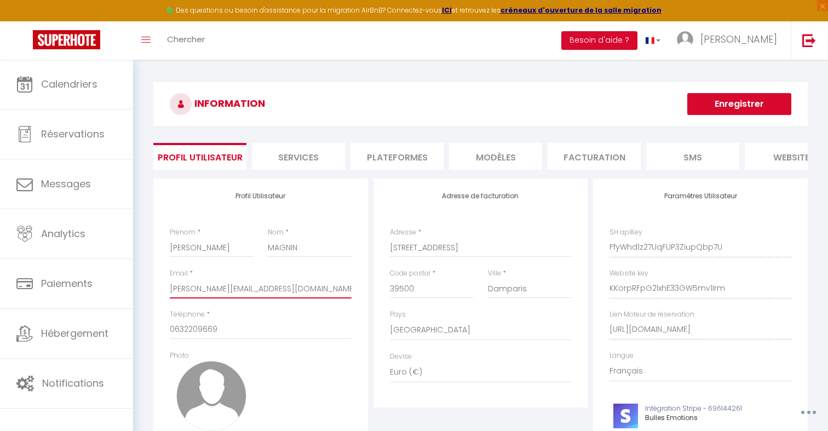
click at [276, 291] on input "pierre-magnin@live.fr" at bounding box center [261, 289] width 182 height 20
click at [397, 146] on li "Plateformes" at bounding box center [396, 156] width 93 height 27
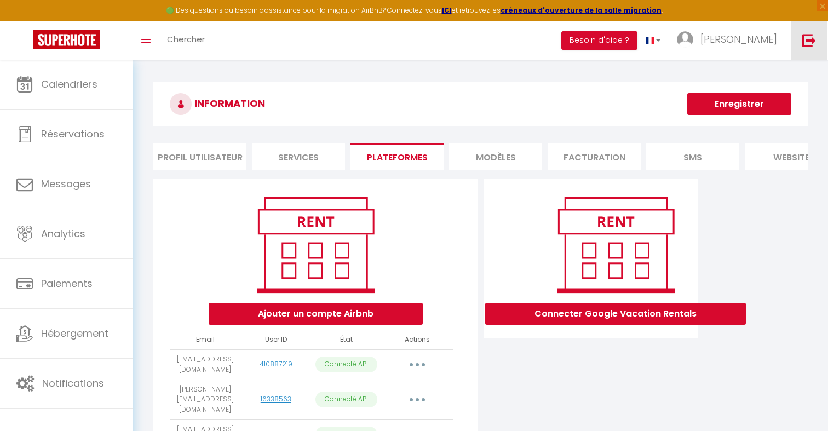
click at [815, 32] on link at bounding box center [809, 40] width 36 height 38
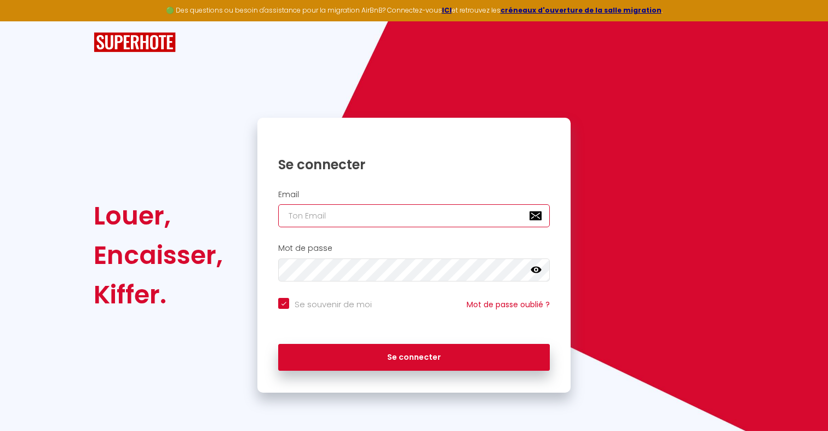
click at [416, 218] on input "email" at bounding box center [414, 215] width 272 height 23
paste input "[PERSON_NAME][EMAIL_ADDRESS][DOMAIN_NAME]"
type input "[PERSON_NAME][EMAIL_ADDRESS][DOMAIN_NAME]"
checkbox input "true"
type input "[PERSON_NAME][EMAIL_ADDRESS][DOMAIN_NAME]"
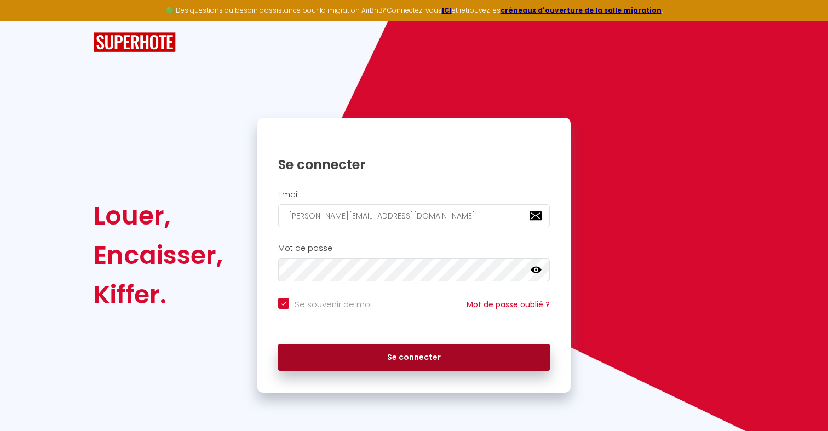
click at [337, 346] on button "Se connecter" at bounding box center [414, 357] width 272 height 27
checkbox input "true"
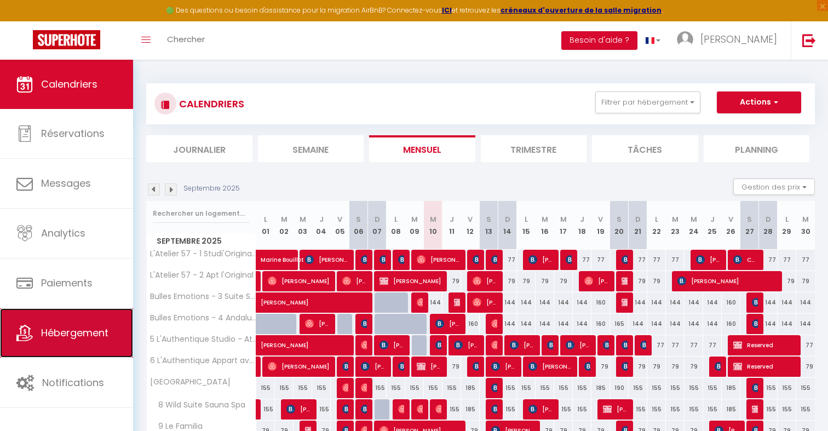
click at [113, 330] on link "Hébergement" at bounding box center [66, 332] width 133 height 49
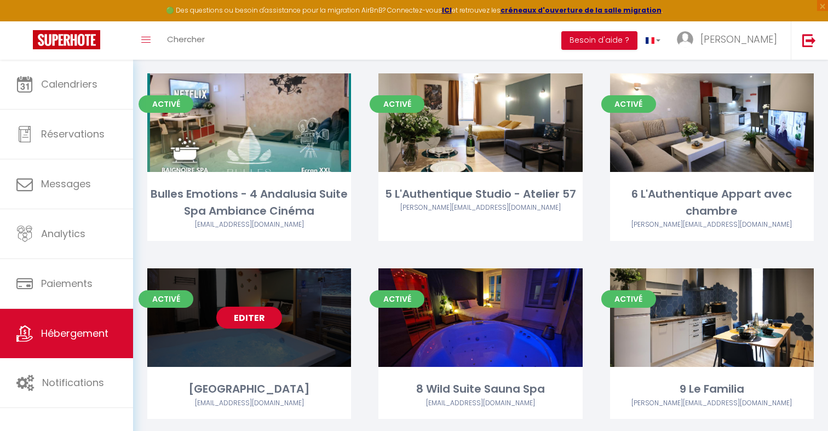
scroll to position [235, 0]
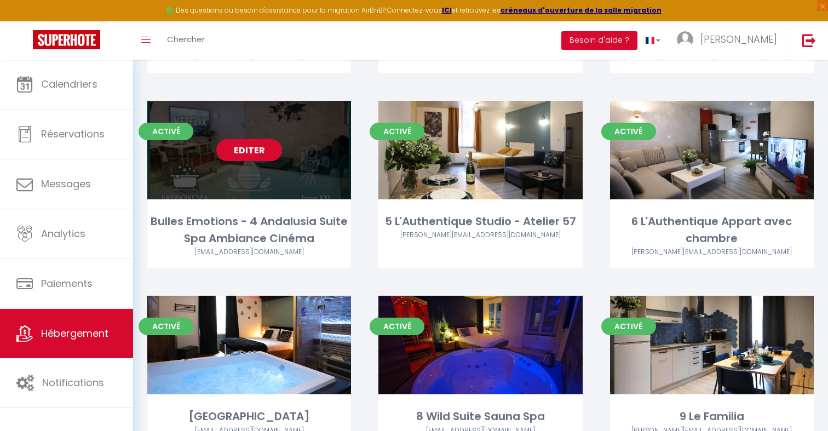
click at [256, 148] on link "Editer" at bounding box center [249, 150] width 66 height 22
select select "3"
select select "2"
select select "1"
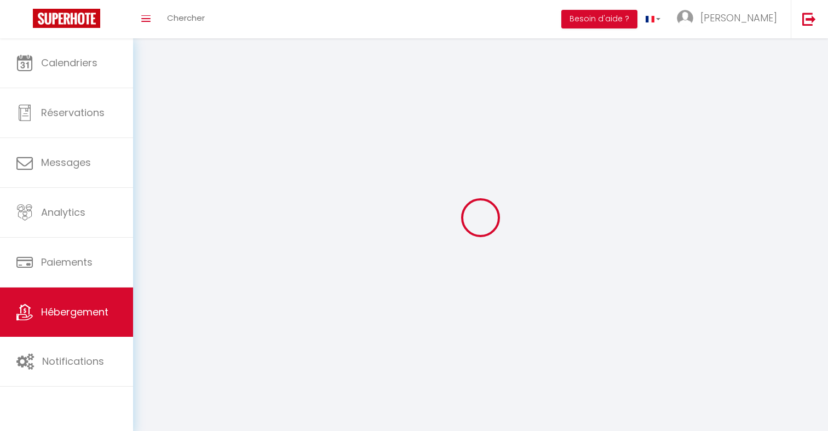
select select
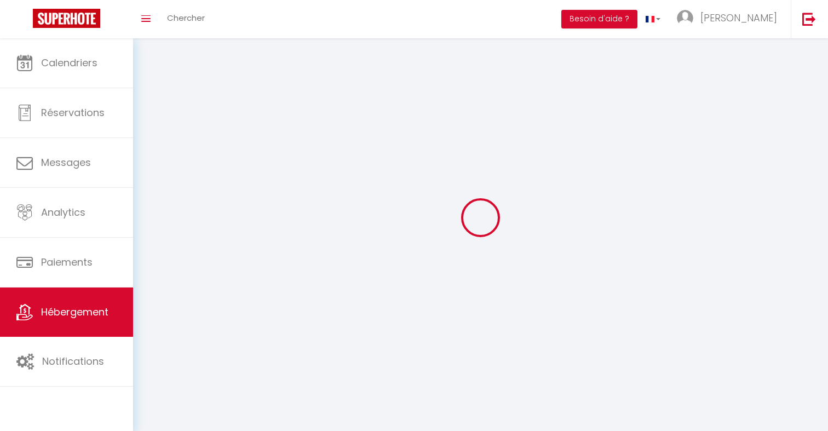
select select
checkbox input "false"
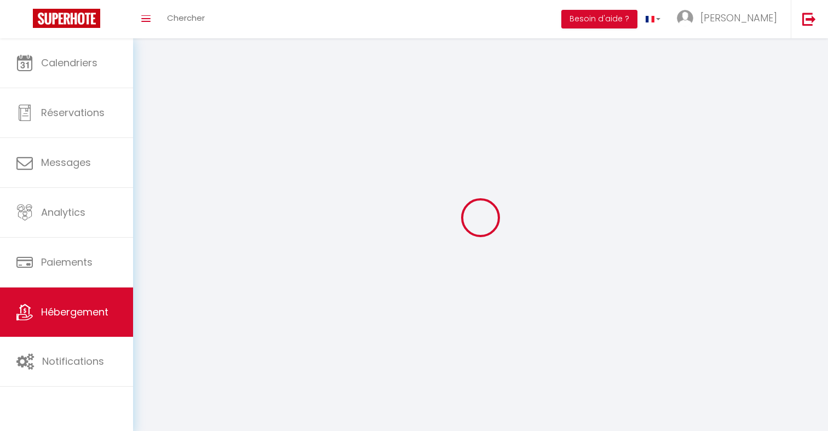
checkbox input "false"
select select
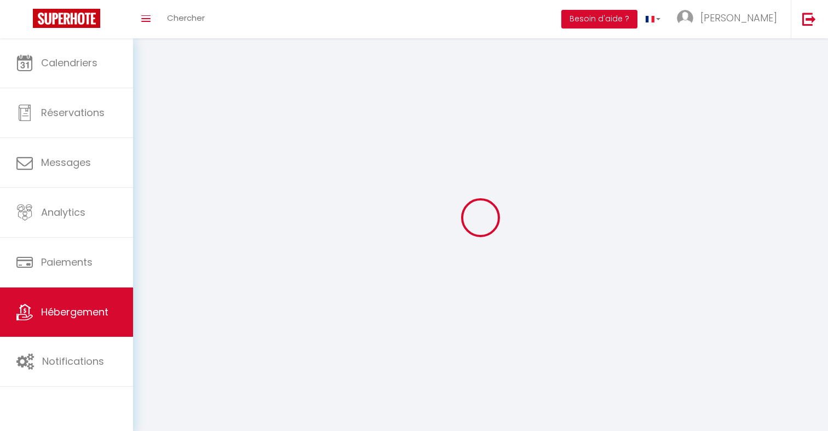
select select
checkbox input "false"
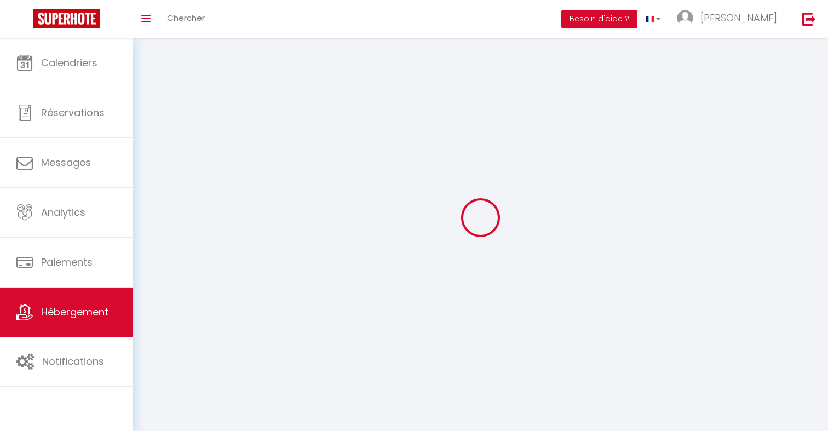
checkbox input "false"
select select
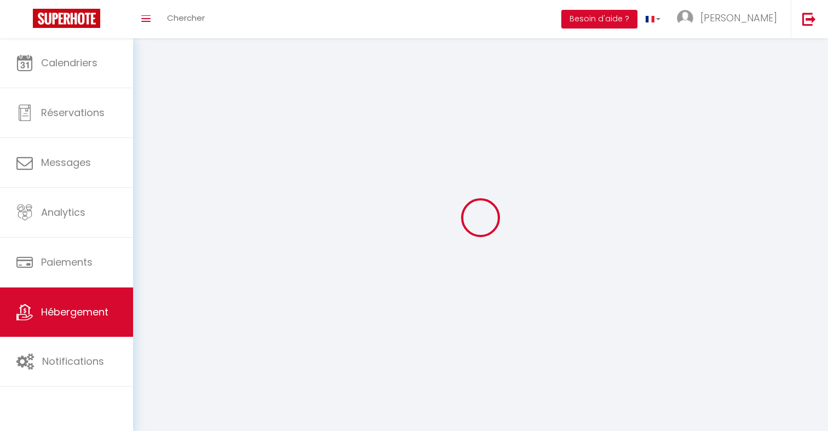
select select
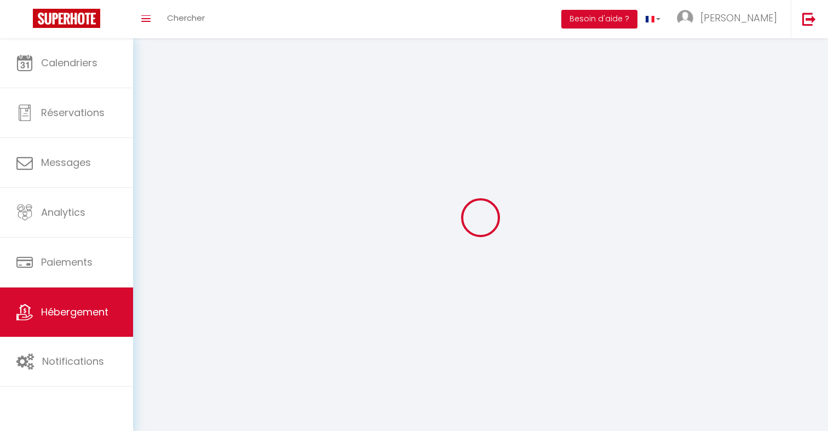
checkbox input "false"
select select
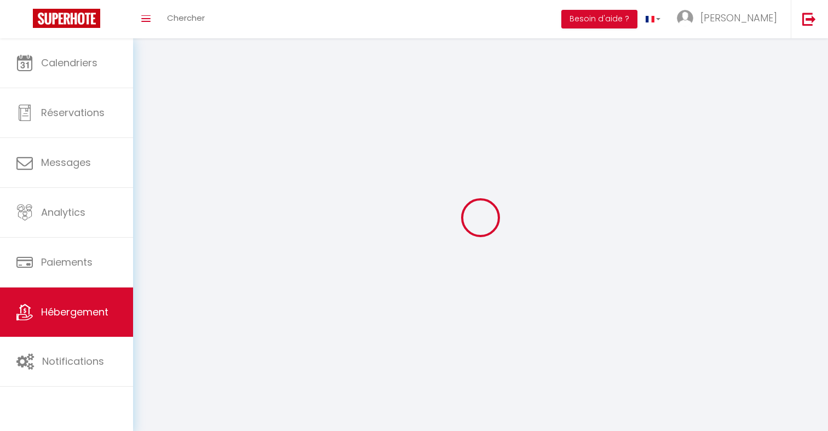
select select
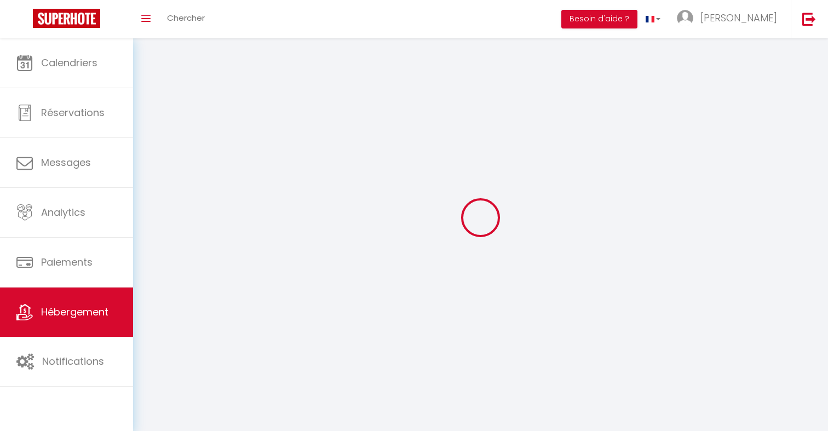
select select
checkbox input "false"
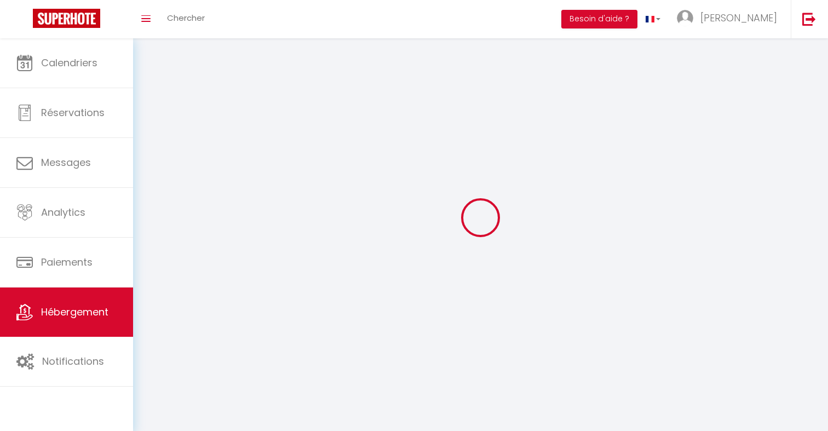
select select
select select "1"
select select
select select "28"
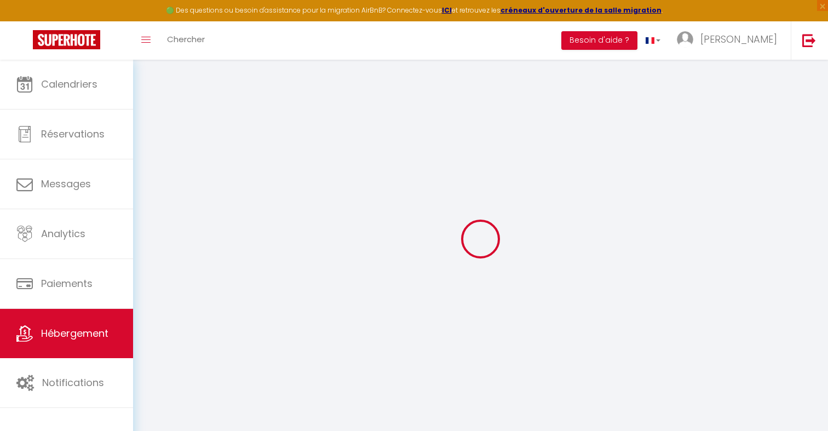
select select
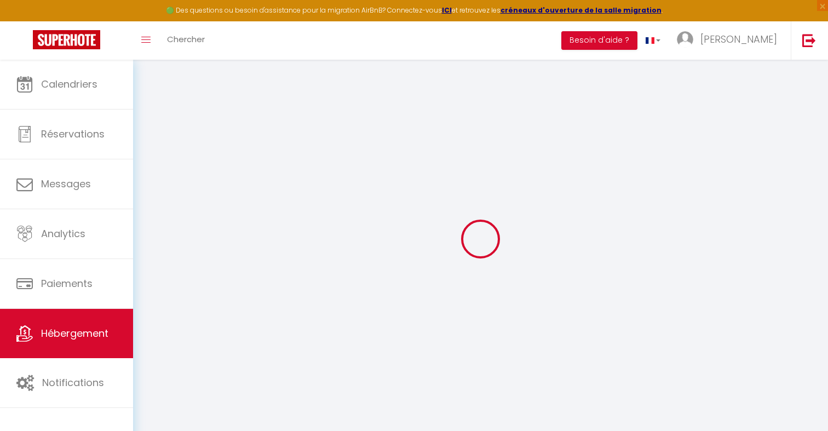
select select
checkbox input "false"
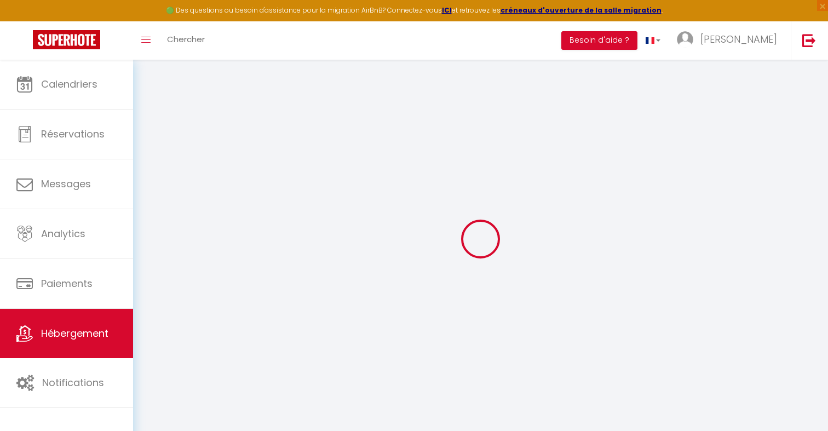
select select
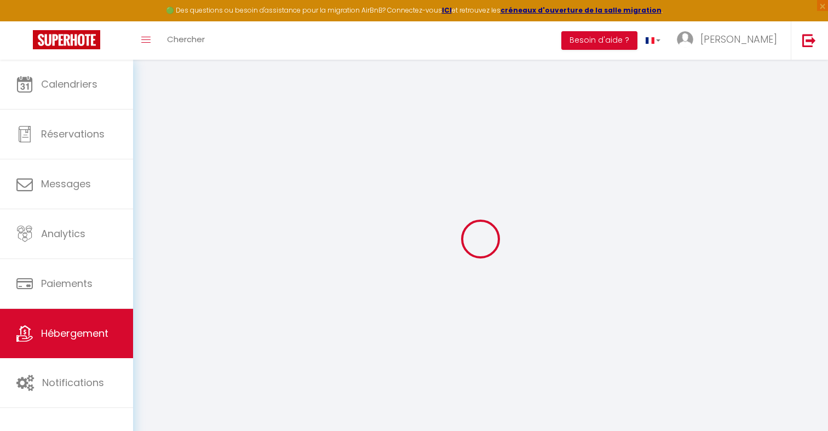
select select
checkbox input "false"
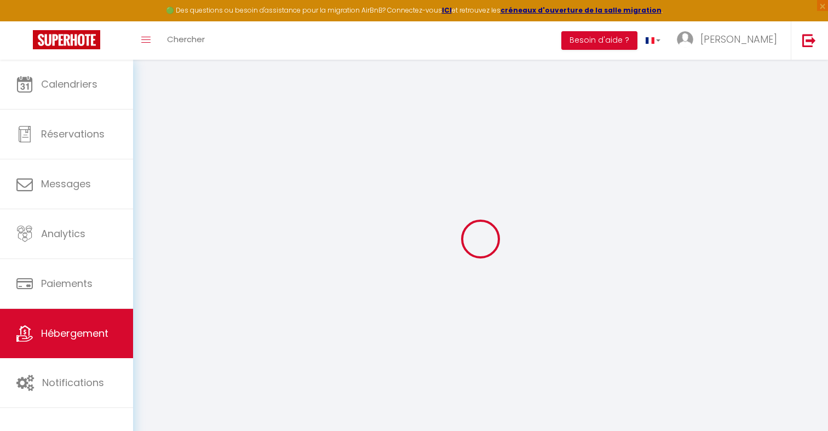
checkbox input "false"
select select
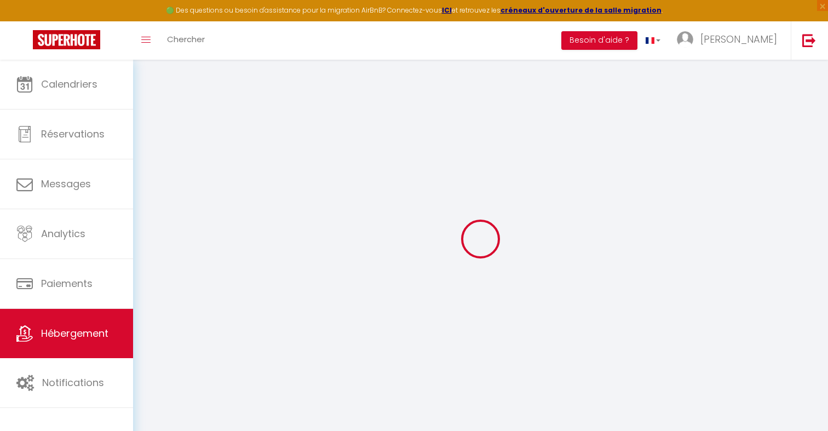
select select
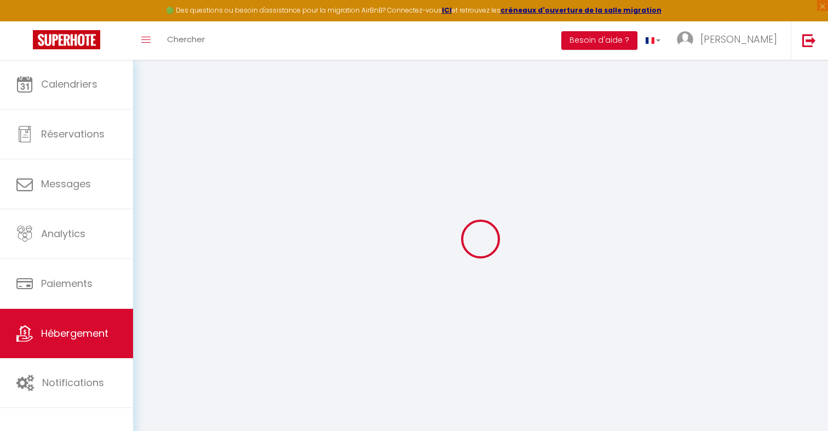
checkbox input "false"
select select
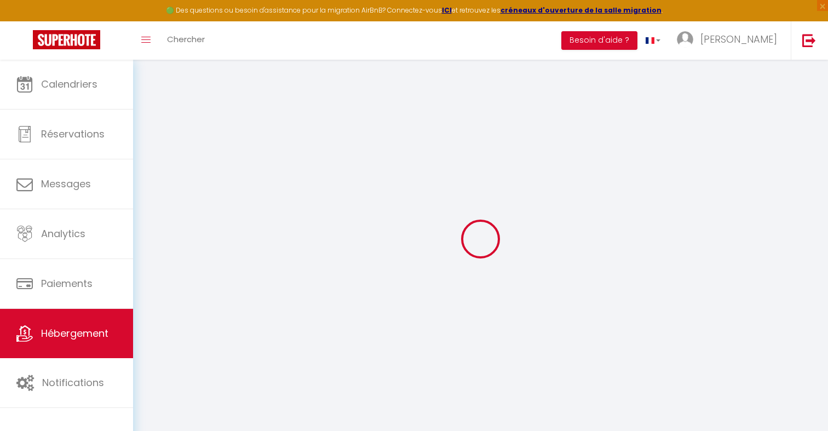
select select
type input "Bulles Emotions - 4 Andalusia Suite Spa Ambiance Cinéma"
select select "2"
type input "139"
type input "20"
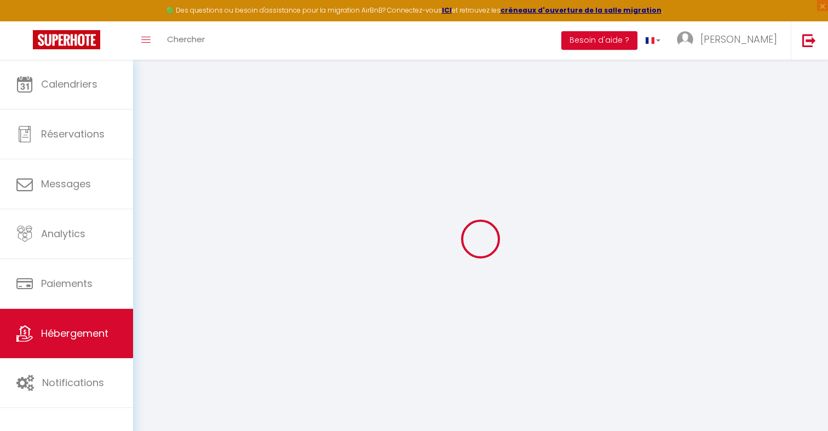
type input "24"
type input "1.00"
type input "300"
select select
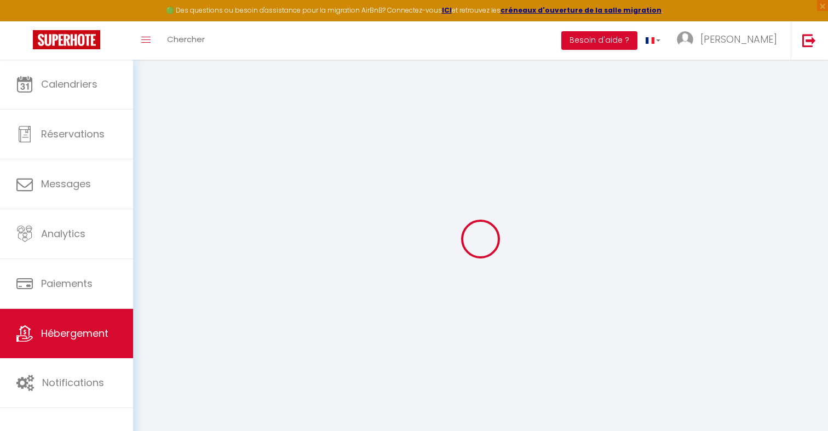
select select
type input "57 grande rue"
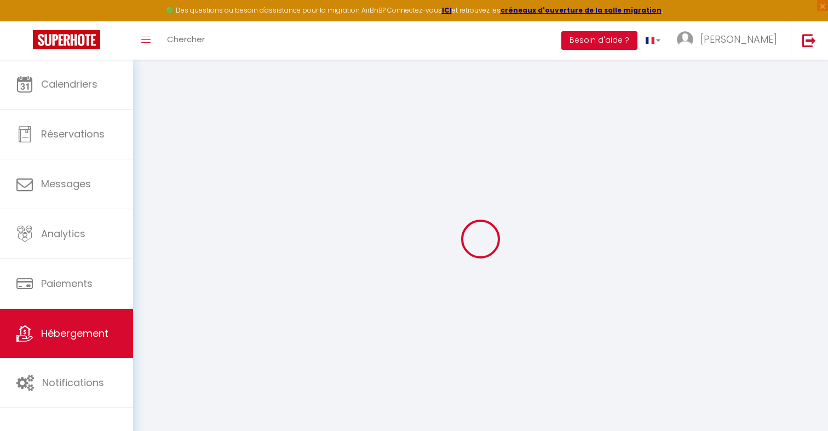
type input "39600"
type input "Arbois"
type input "bullesemotions@gmail.com"
select select "3439"
checkbox input "false"
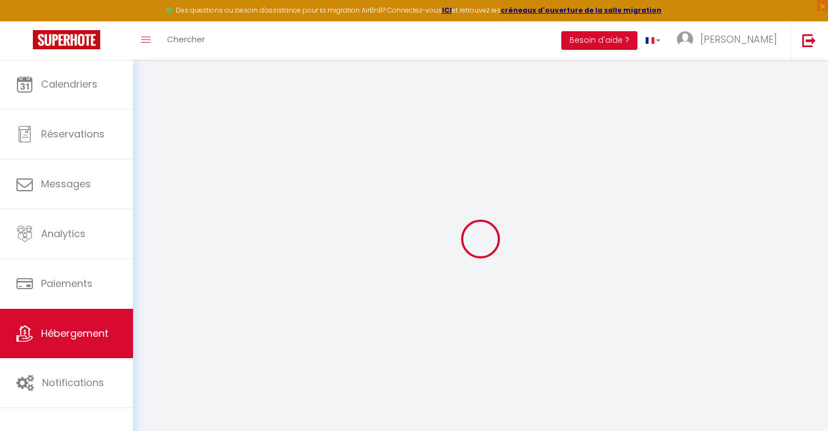
checkbox input "true"
checkbox input "false"
type input "0"
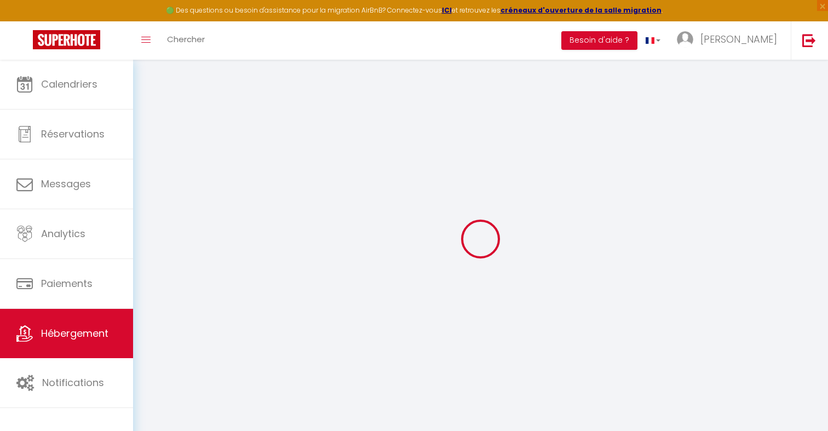
type input "0"
select select
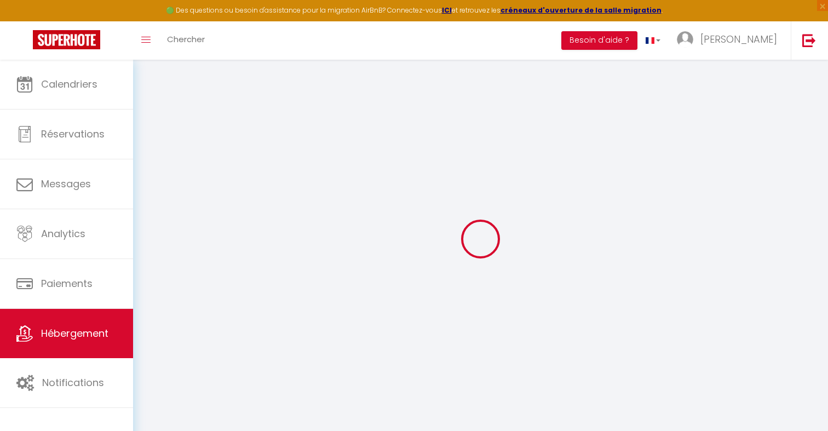
select select
checkbox input "false"
checkbox input "true"
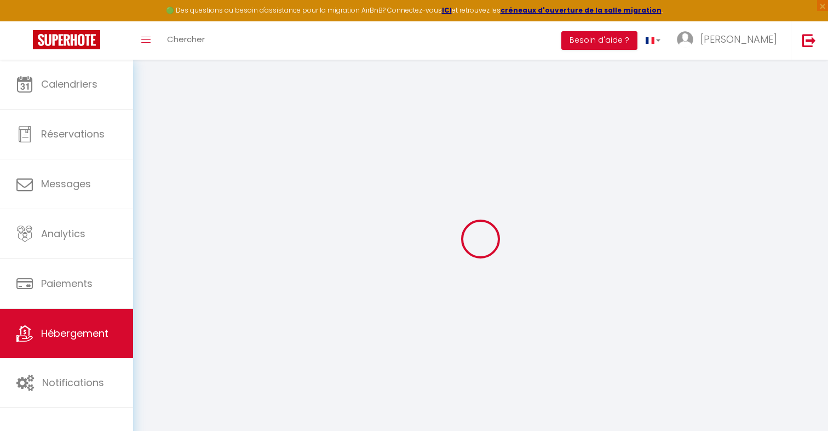
checkbox input "true"
checkbox input "false"
select select
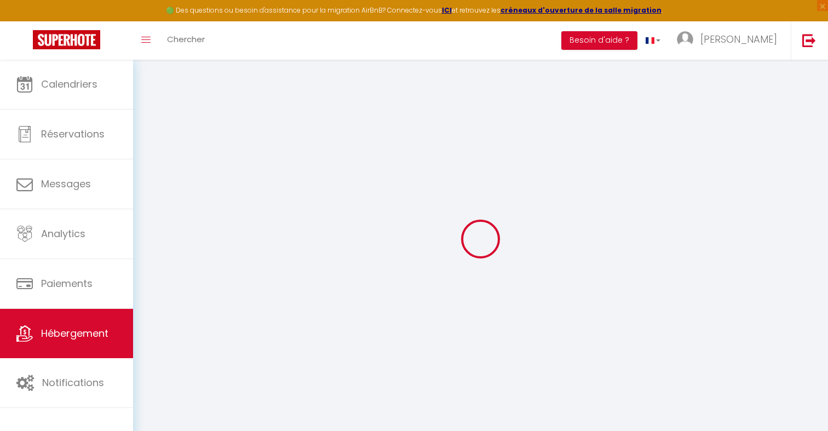
select select
checkbox input "false"
checkbox input "true"
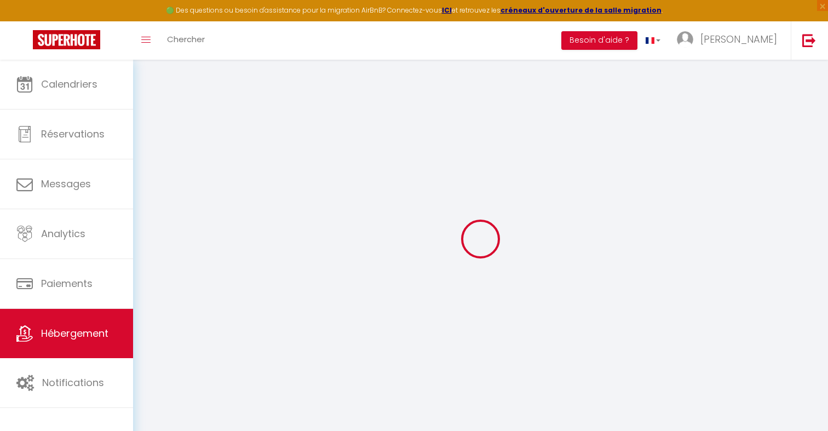
checkbox input "true"
checkbox input "false"
checkbox input "true"
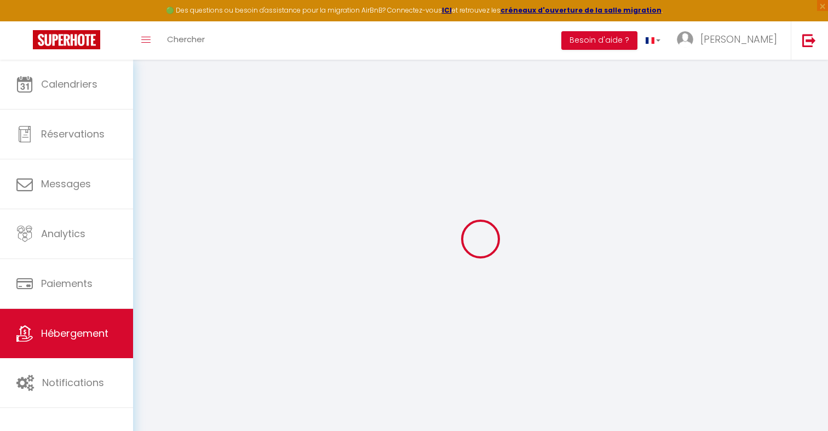
checkbox input "false"
select select "17:00"
select select "00:00"
select select "11:00"
select select "30"
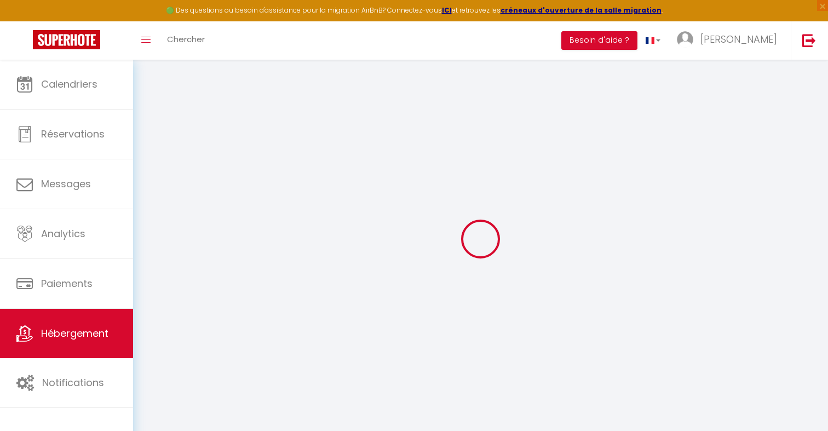
select select "120"
select select "22:00"
checkbox input "false"
checkbox input "true"
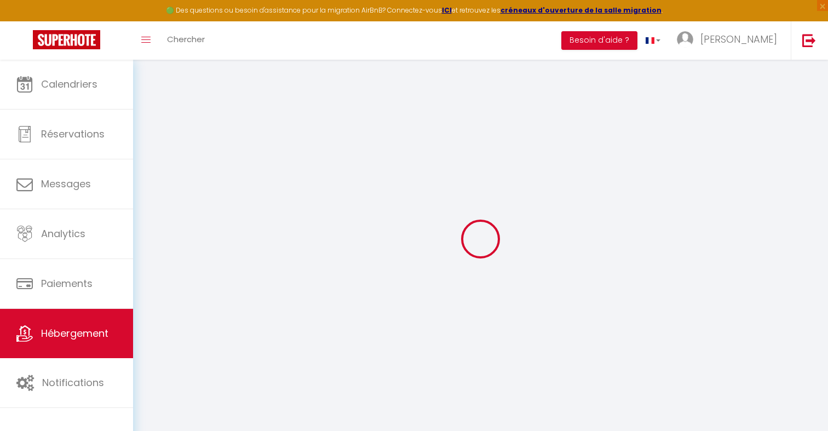
checkbox input "false"
checkbox input "true"
checkbox input "false"
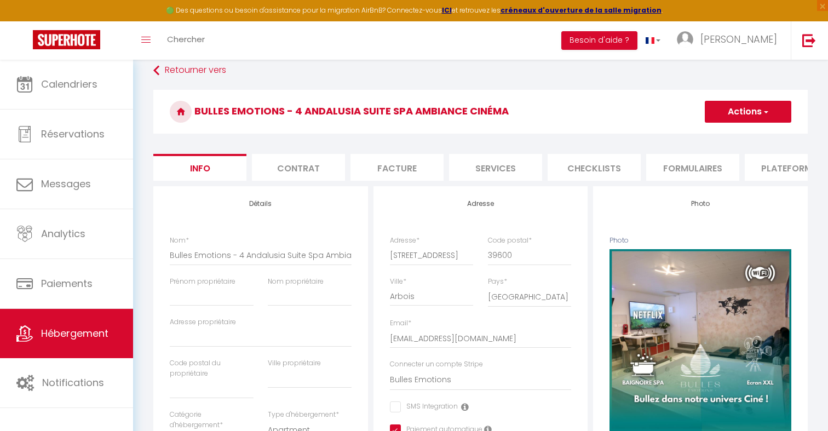
checkbox input "false"
checkbox input "true"
checkbox input "false"
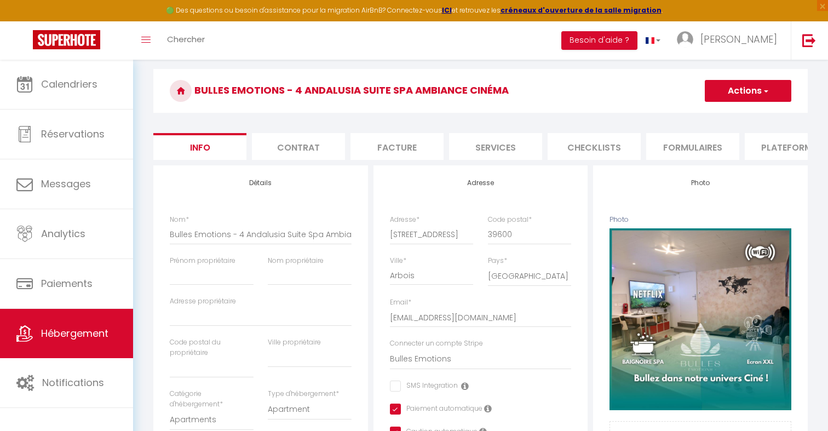
scroll to position [36, 0]
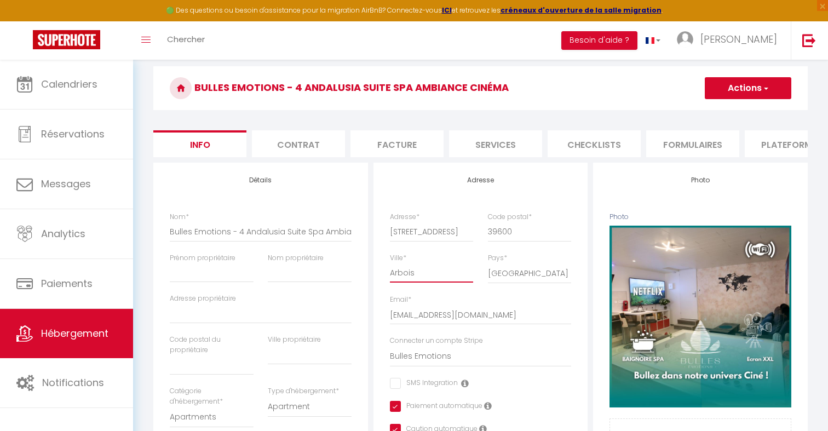
drag, startPoint x: 430, startPoint y: 271, endPoint x: 320, endPoint y: 271, distance: 110.6
click at [799, 41] on link at bounding box center [809, 40] width 36 height 38
click at [818, 47] on link at bounding box center [809, 40] width 36 height 38
click at [805, 49] on link at bounding box center [809, 40] width 36 height 38
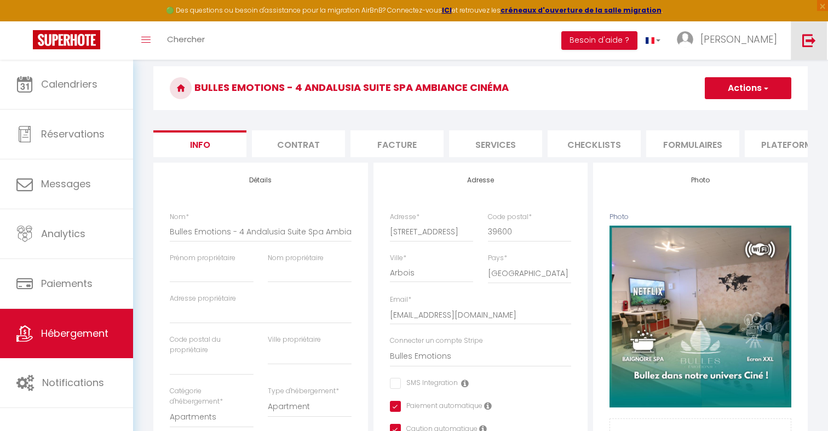
click at [801, 54] on link at bounding box center [809, 40] width 36 height 38
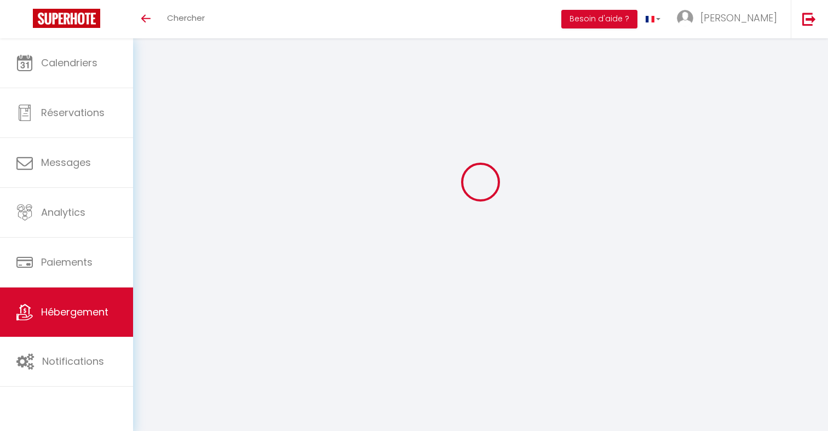
scroll to position [57, 0]
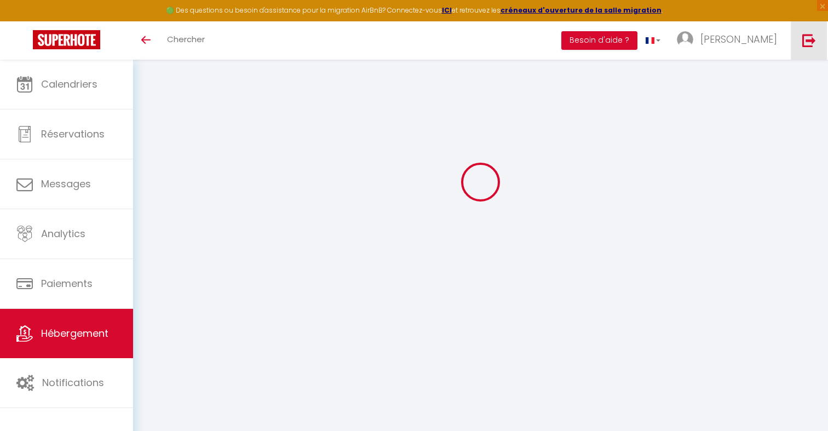
click at [802, 47] on img at bounding box center [809, 40] width 14 height 14
